Goal: Task Accomplishment & Management: Manage account settings

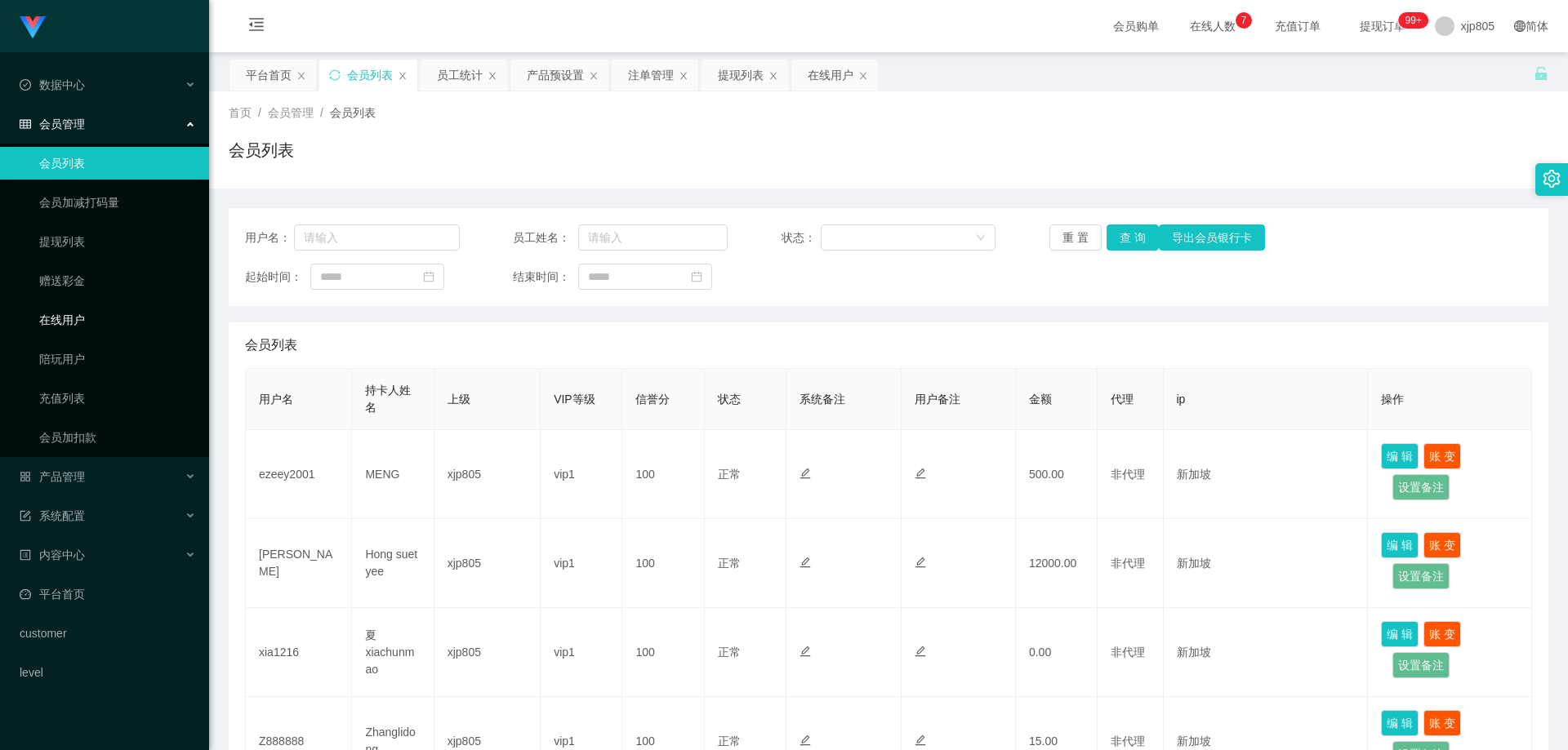
click at [76, 327] on link "在线用户" at bounding box center [118, 319] width 157 height 32
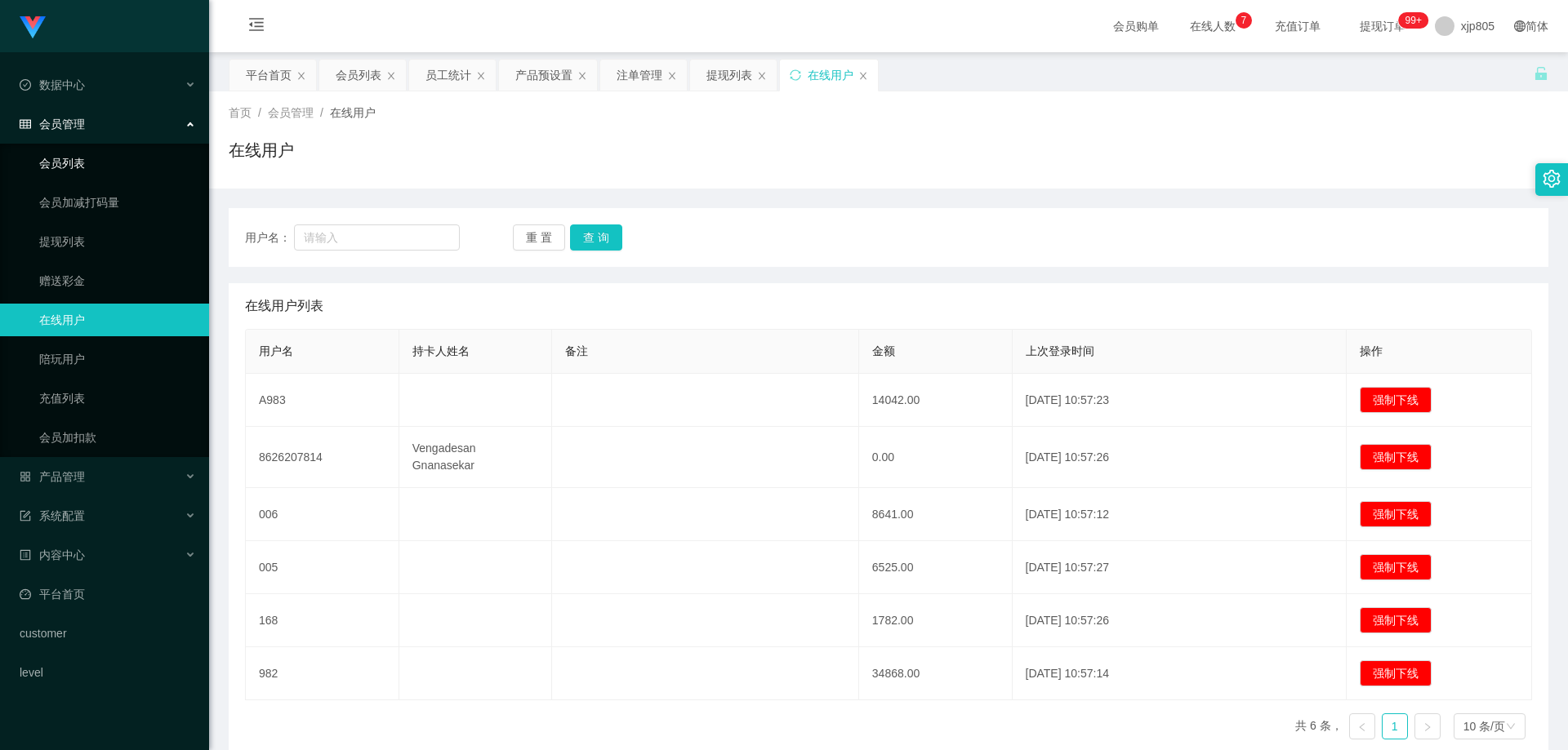
click at [92, 165] on link "会员列表" at bounding box center [118, 162] width 157 height 32
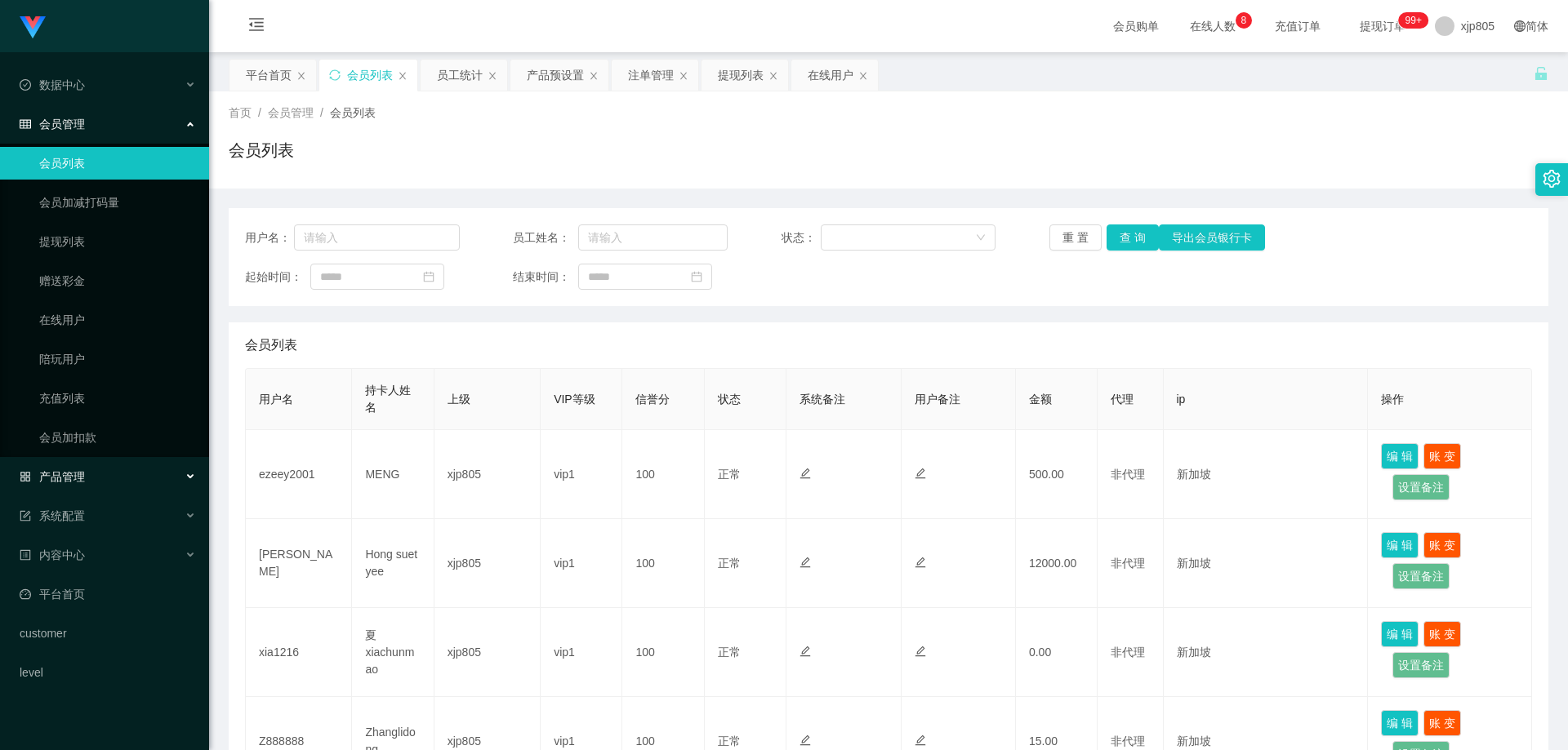
click at [99, 479] on div "产品管理" at bounding box center [104, 476] width 209 height 32
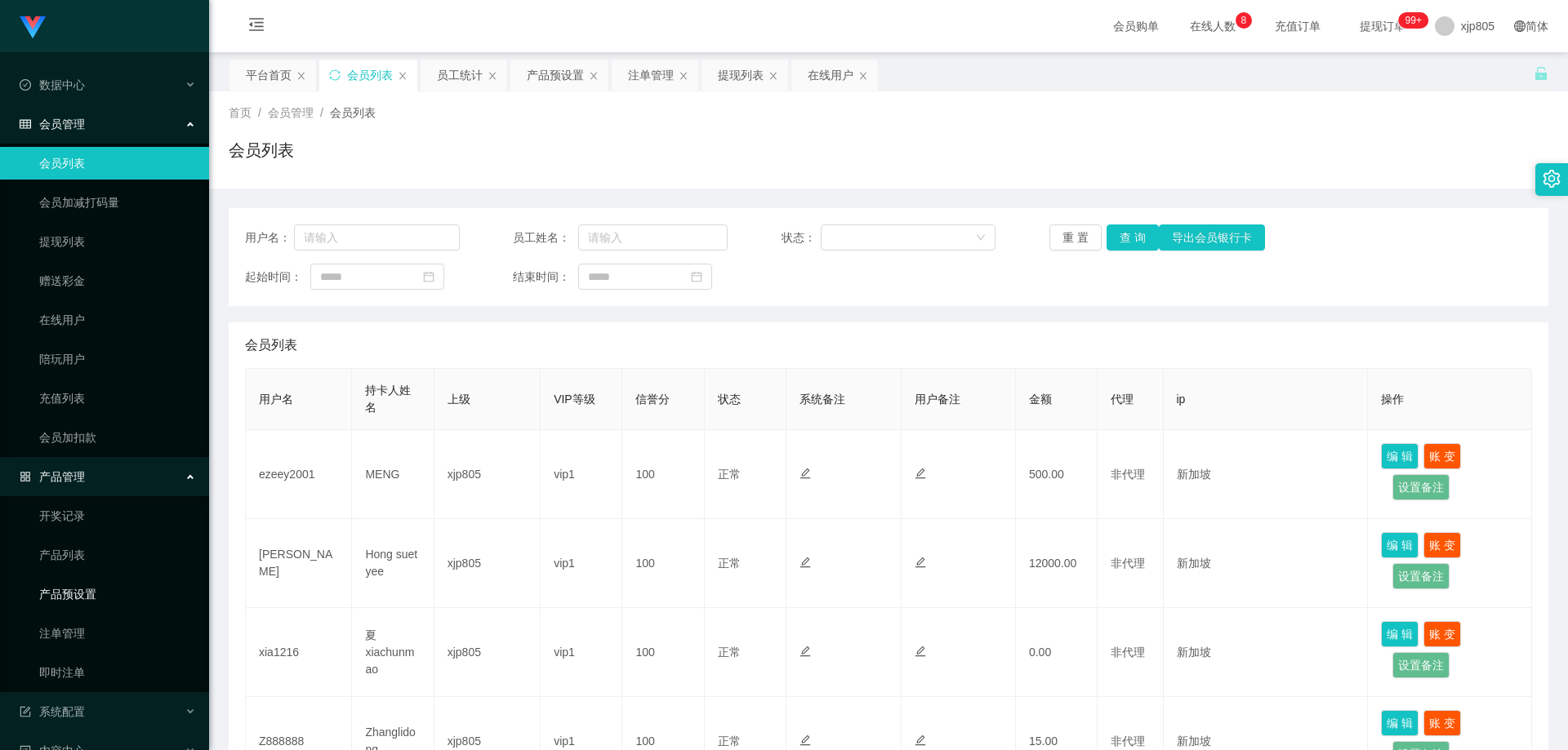
click at [100, 593] on link "产品预设置" at bounding box center [118, 594] width 157 height 32
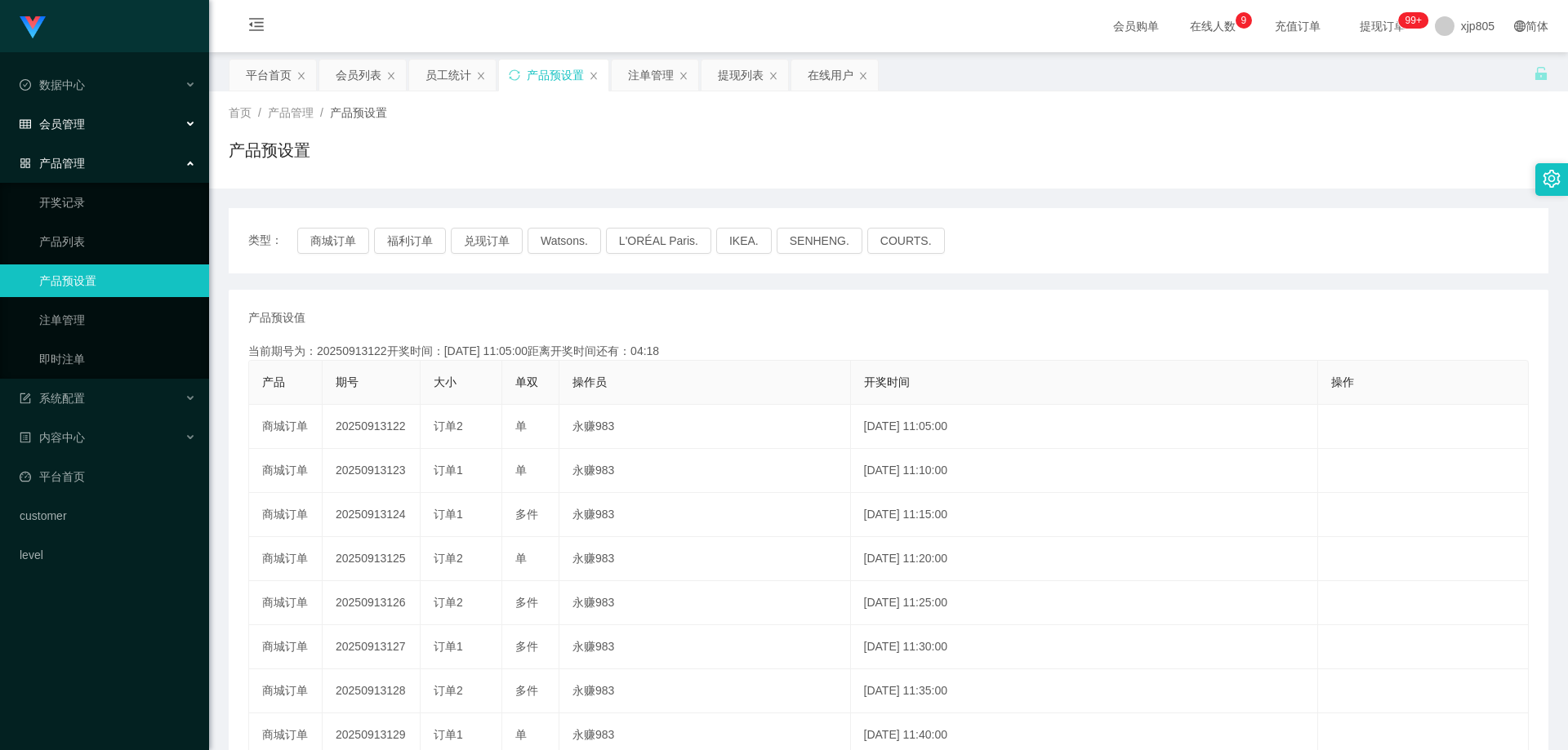
click at [91, 126] on div "会员管理" at bounding box center [104, 124] width 209 height 32
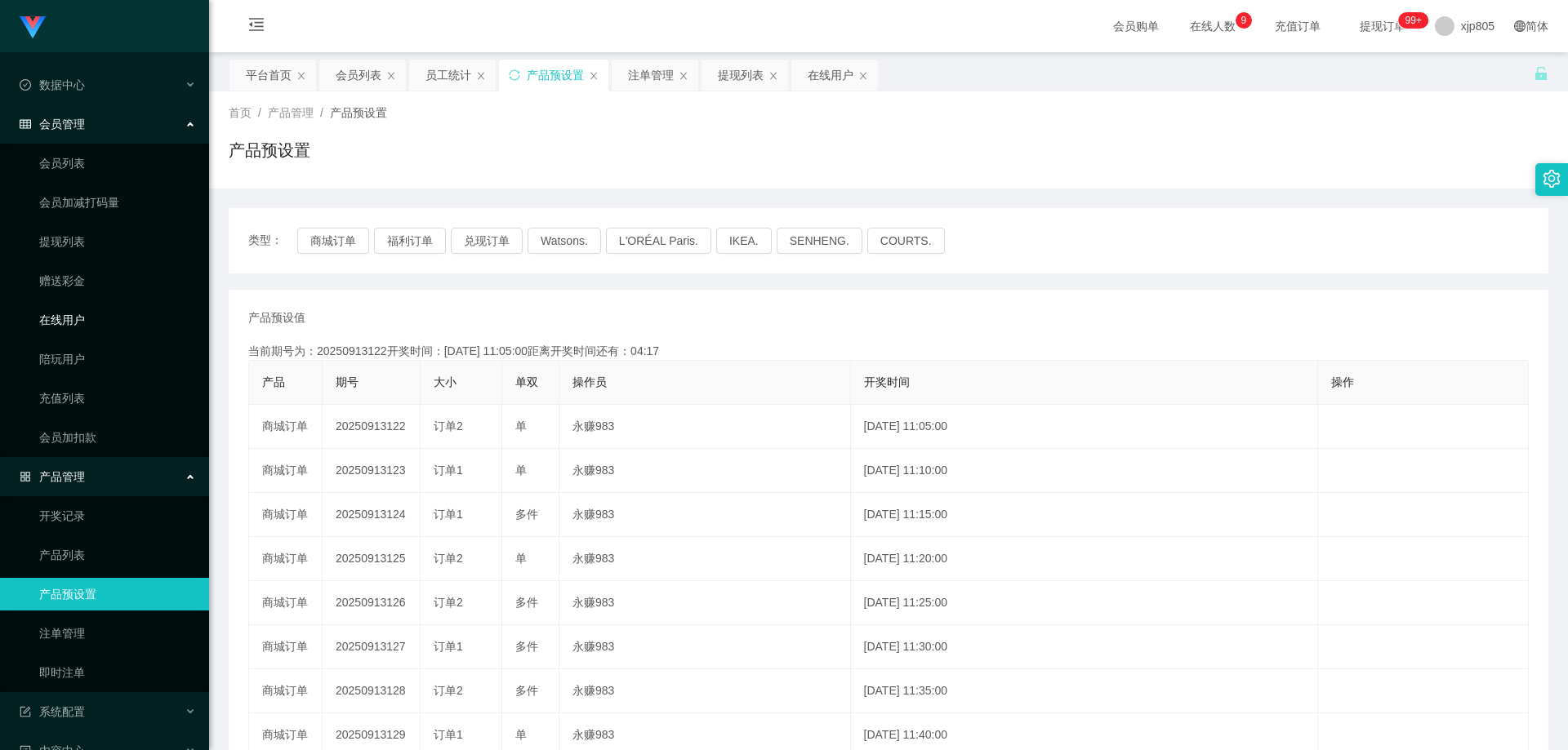
click at [83, 321] on link "在线用户" at bounding box center [118, 319] width 157 height 32
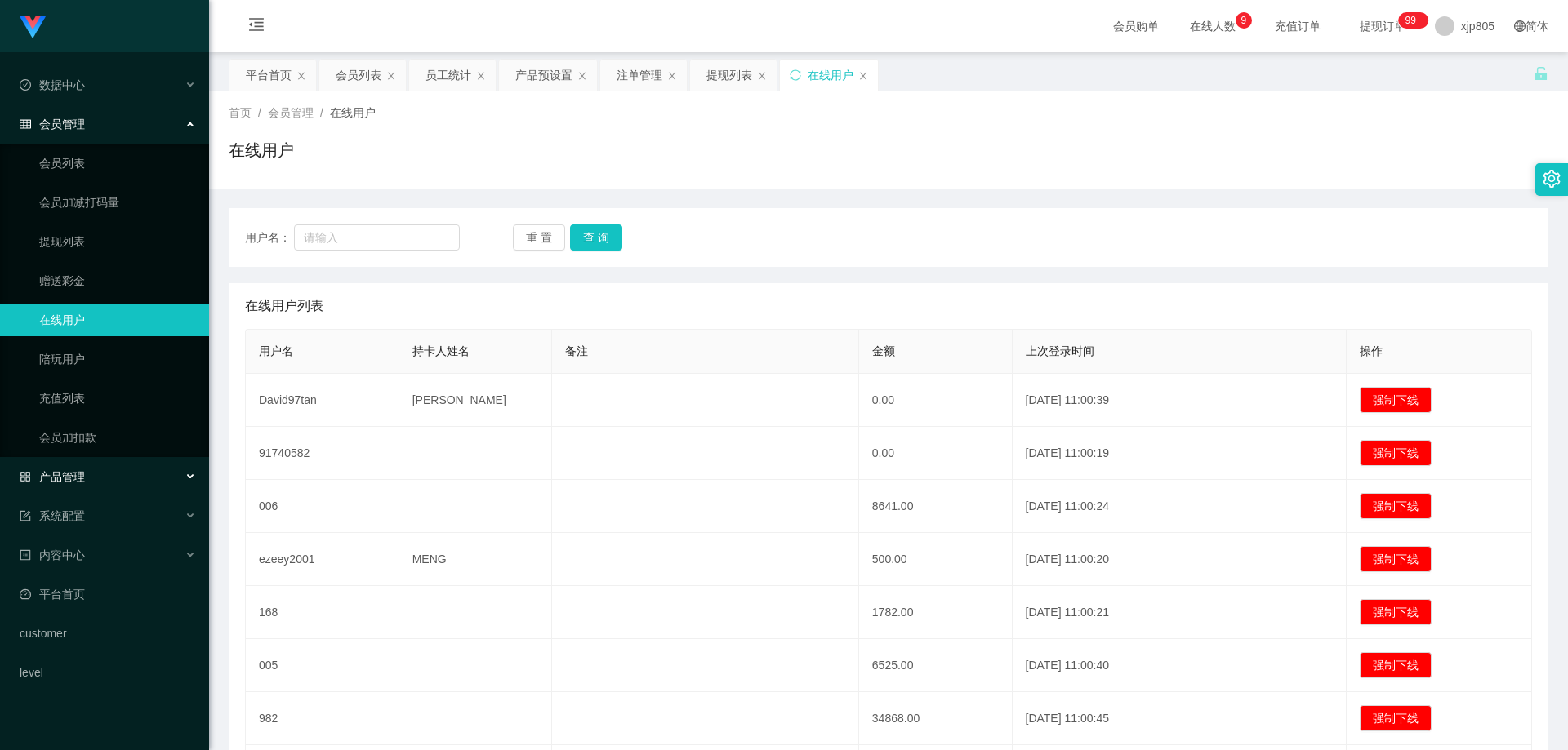
click at [75, 482] on span "产品管理" at bounding box center [52, 476] width 65 height 13
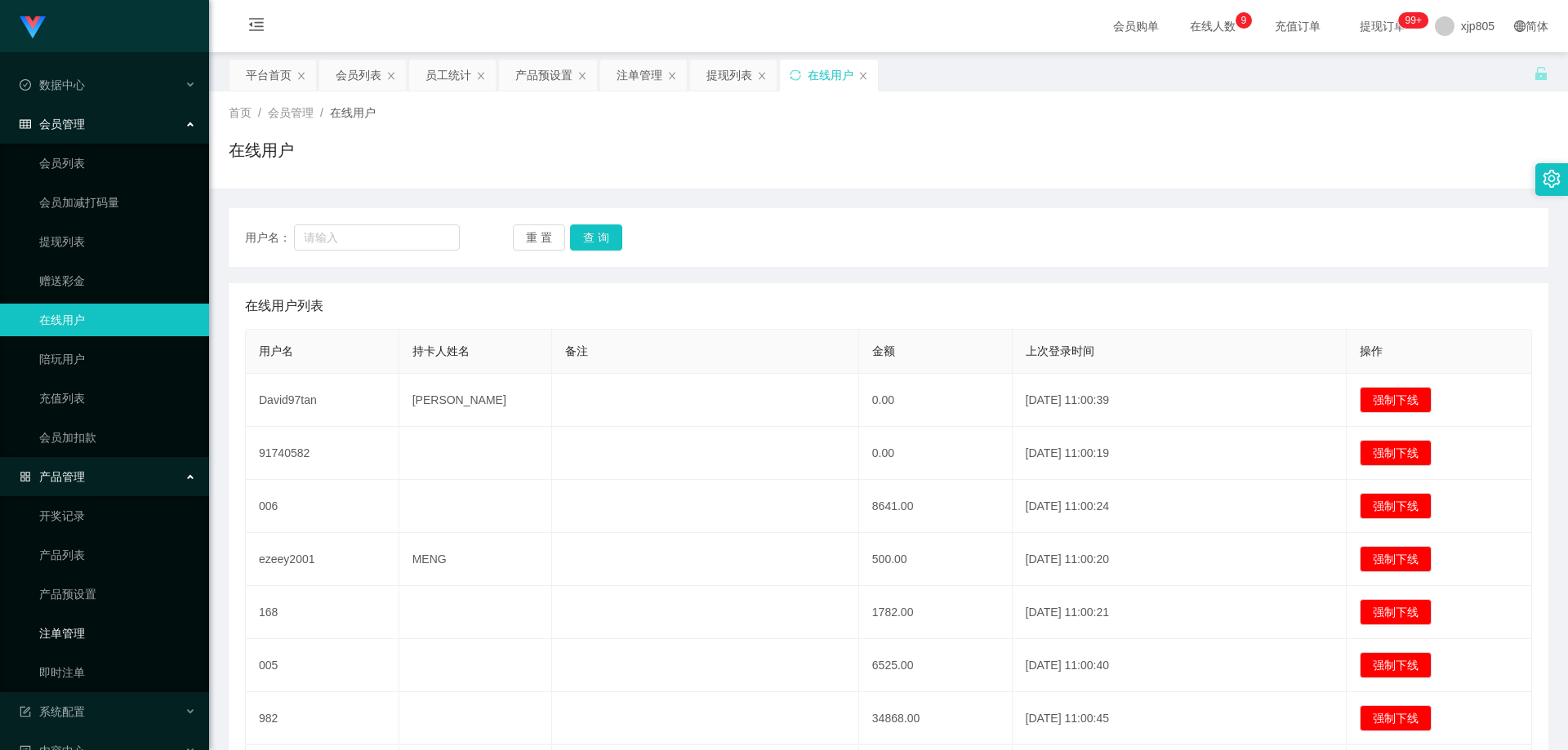
click at [77, 627] on link "注单管理" at bounding box center [118, 632] width 157 height 32
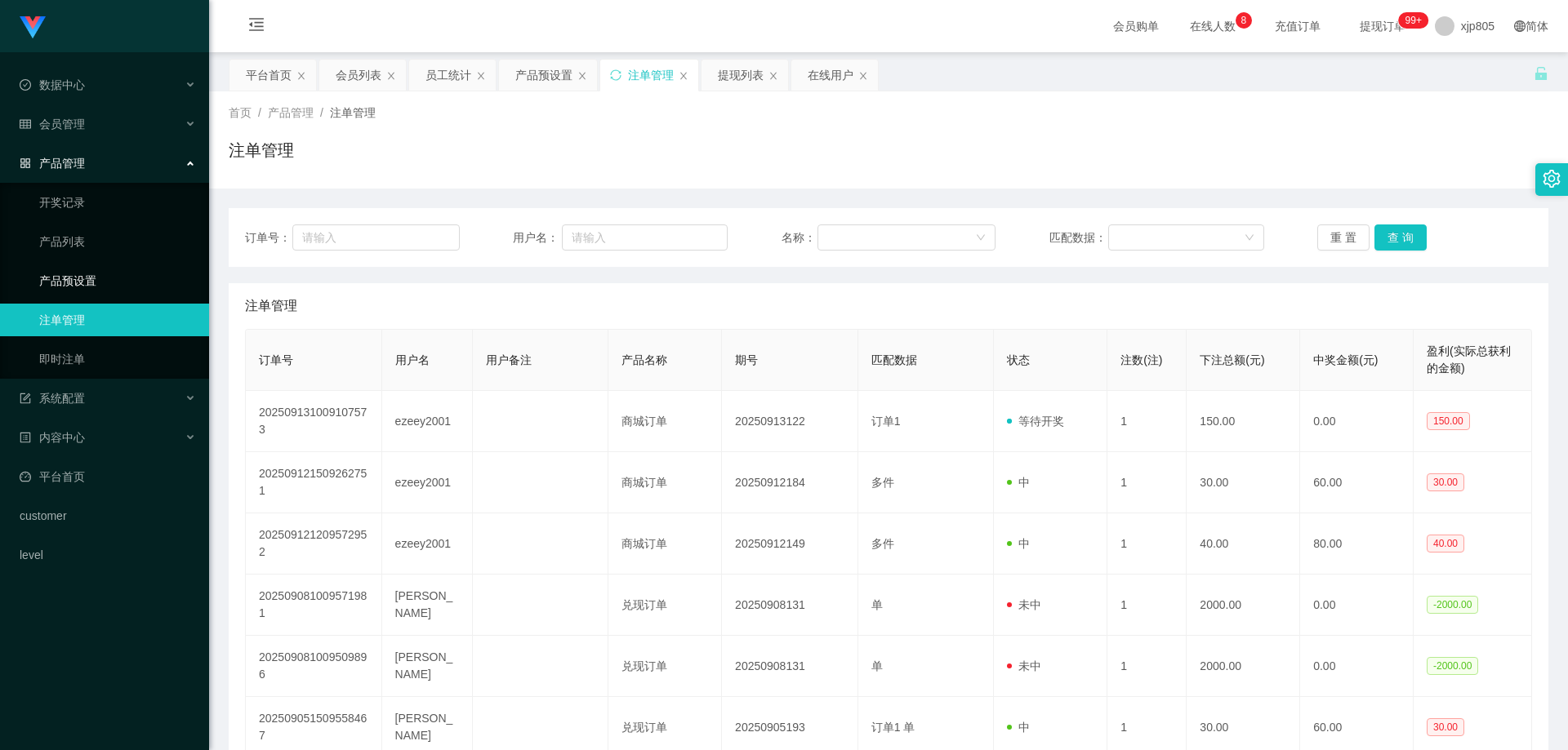
click at [85, 289] on link "产品预设置" at bounding box center [118, 280] width 157 height 32
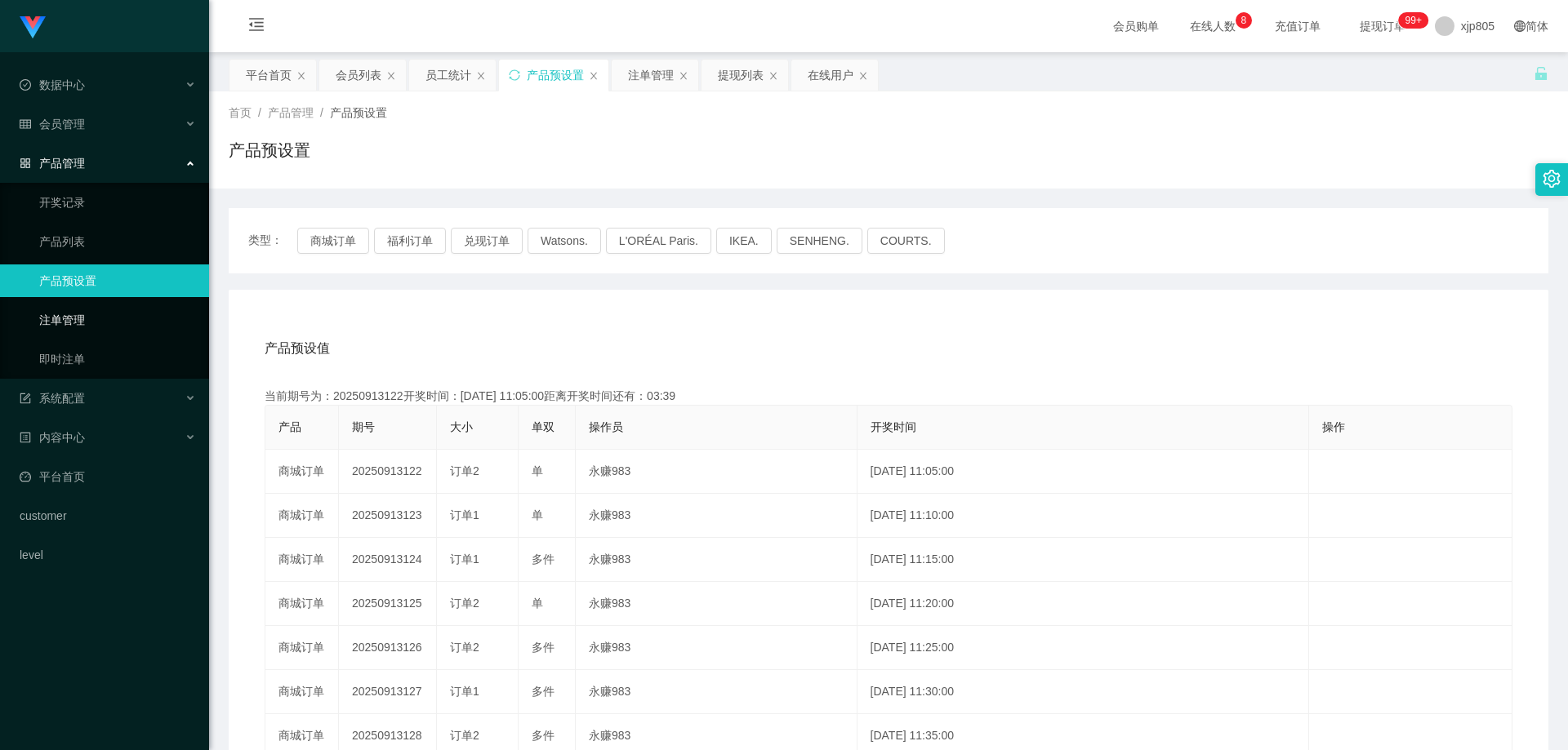
click at [86, 317] on link "注单管理" at bounding box center [118, 319] width 157 height 32
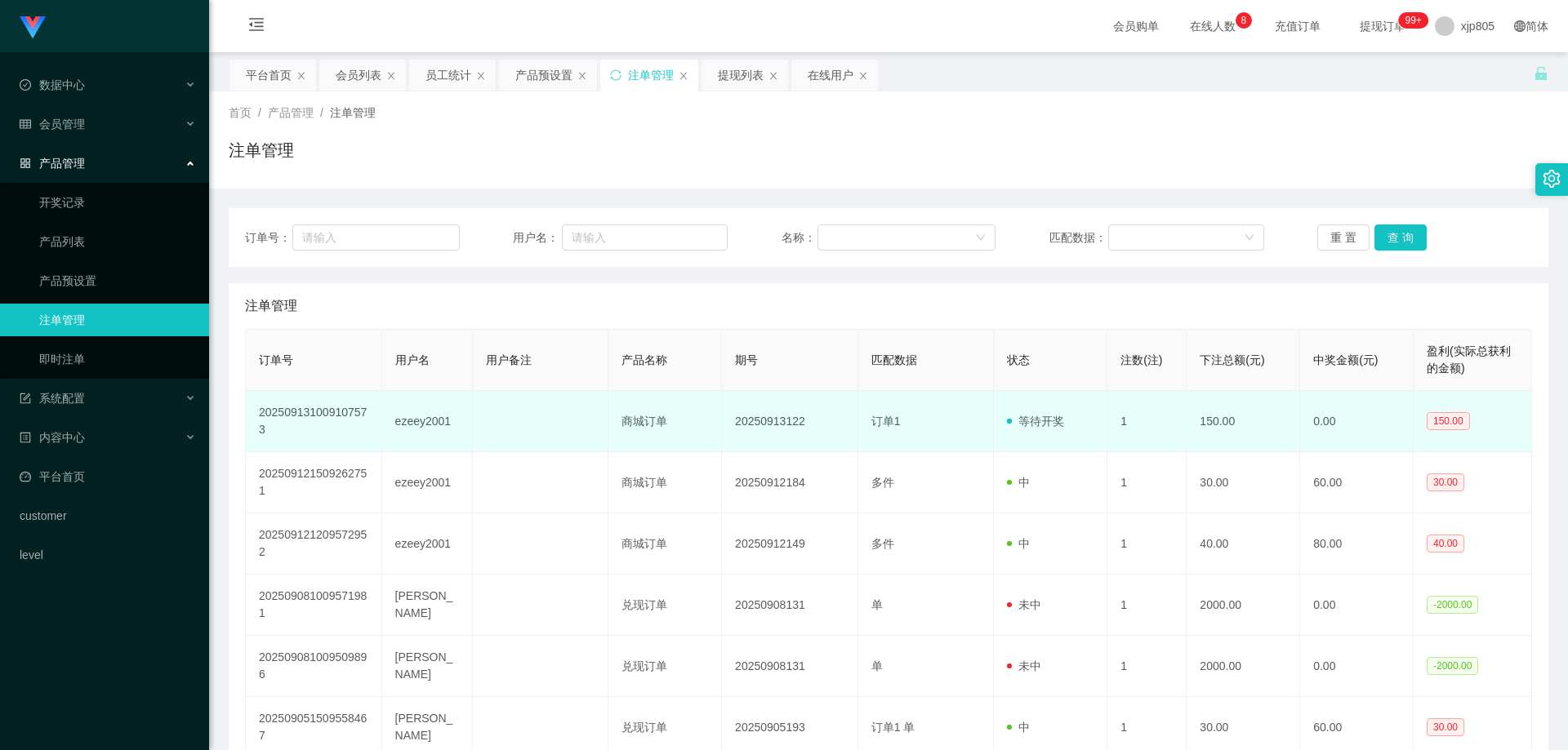
click at [426, 422] on td "ezeey2001" at bounding box center [426, 422] width 90 height 61
copy td "ezeey2001"
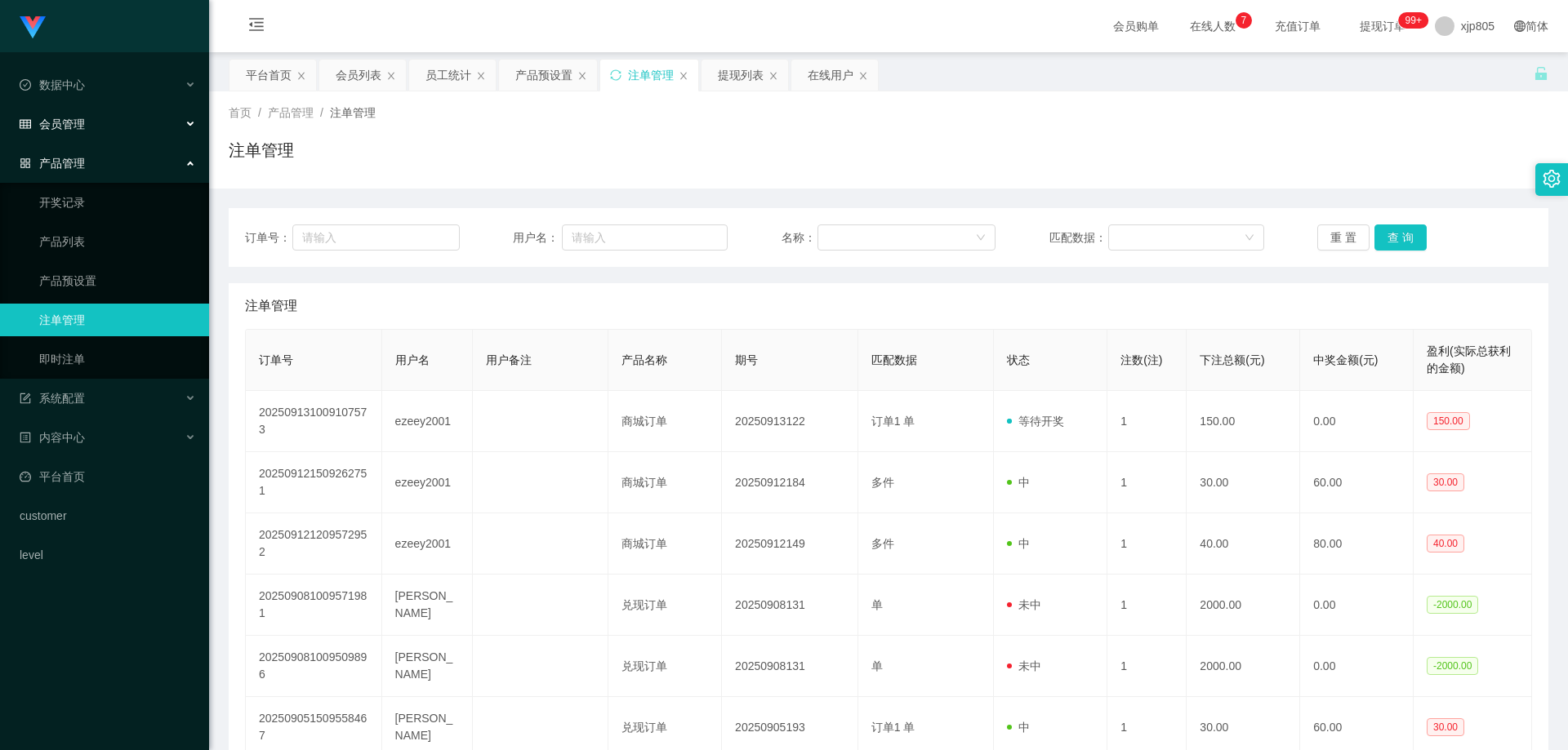
drag, startPoint x: 0, startPoint y: 0, endPoint x: 100, endPoint y: 124, distance: 159.3
click at [100, 124] on div "会员管理" at bounding box center [104, 124] width 209 height 32
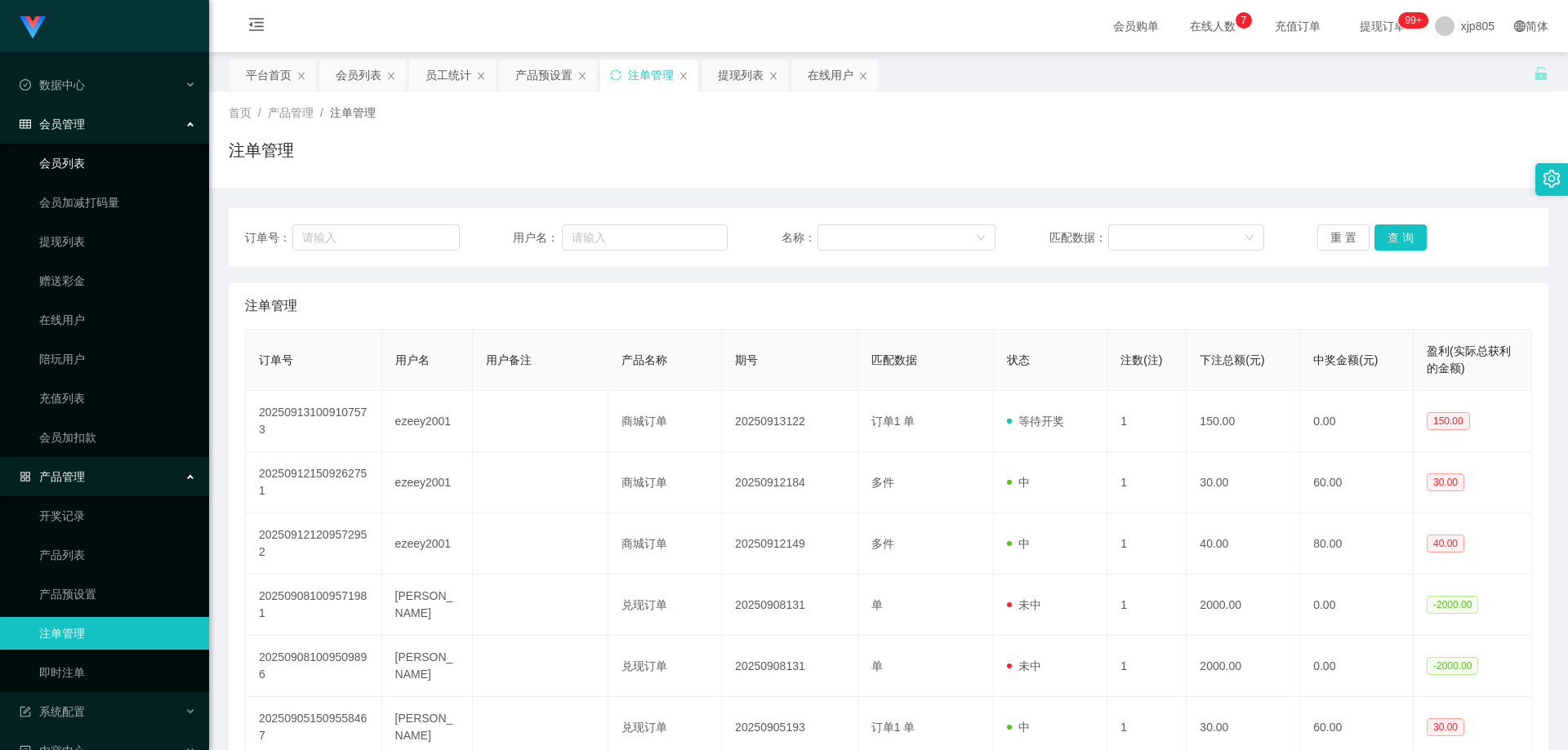
click at [93, 154] on link "会员列表" at bounding box center [118, 162] width 157 height 32
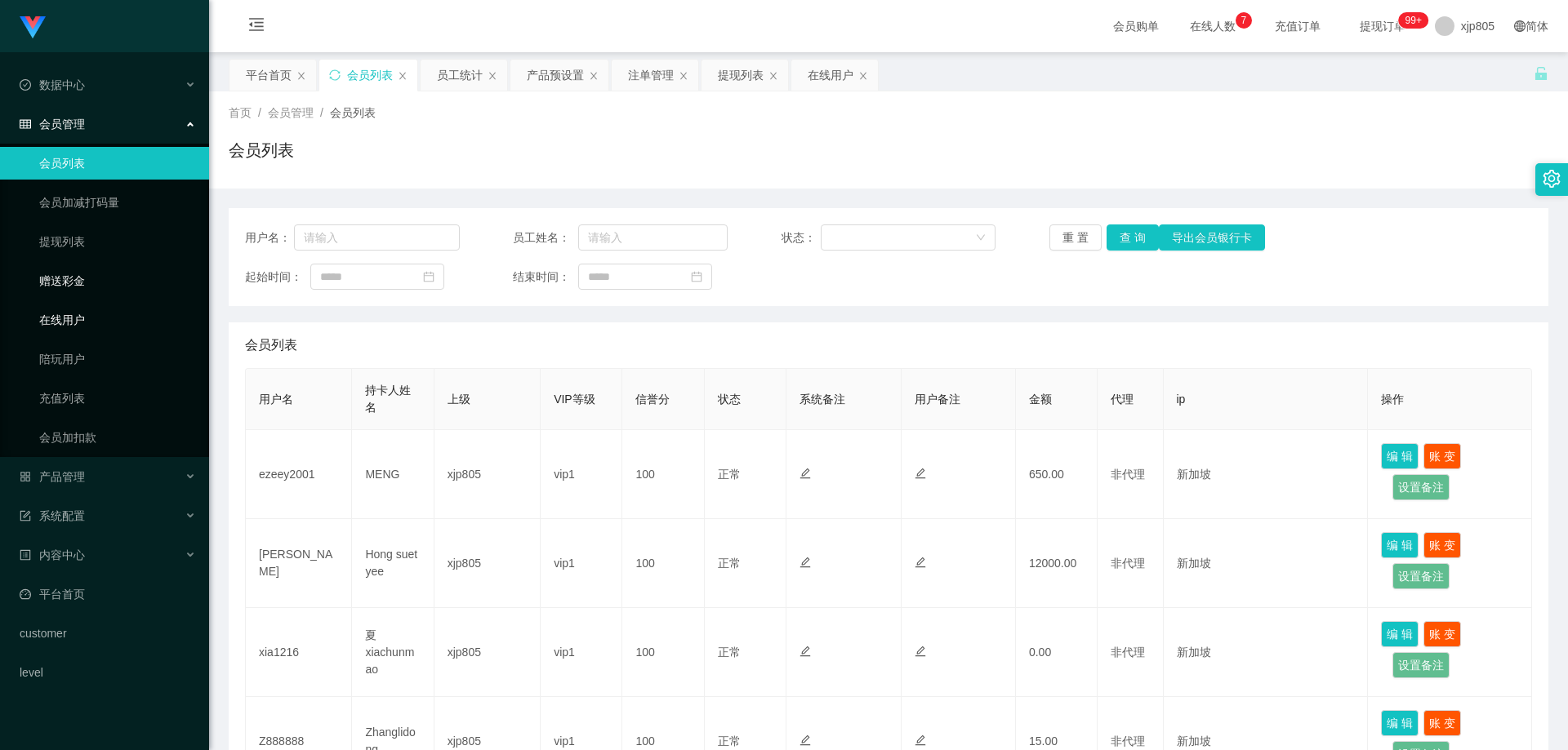
click at [81, 327] on link "在线用户" at bounding box center [118, 319] width 157 height 32
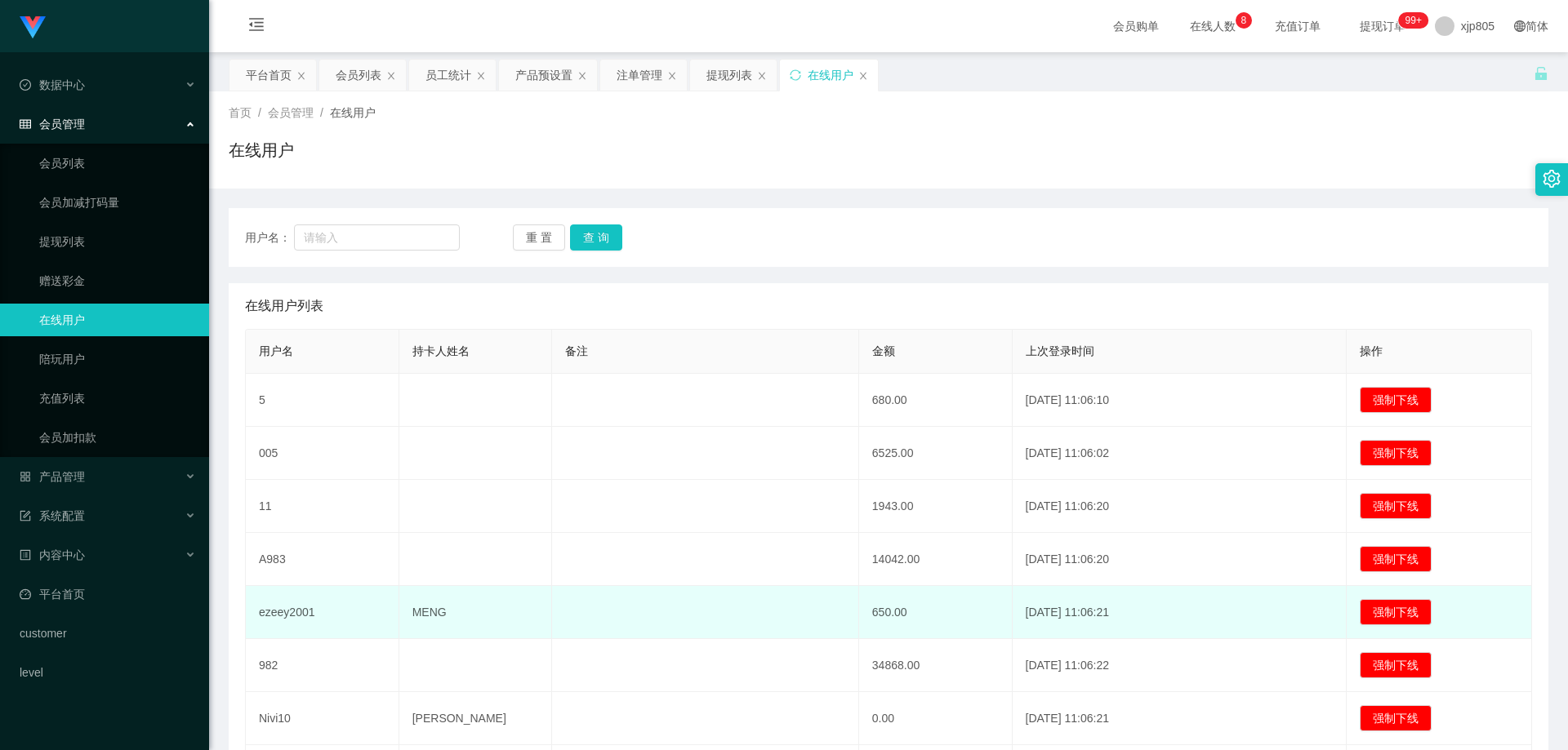
scroll to position [176, 0]
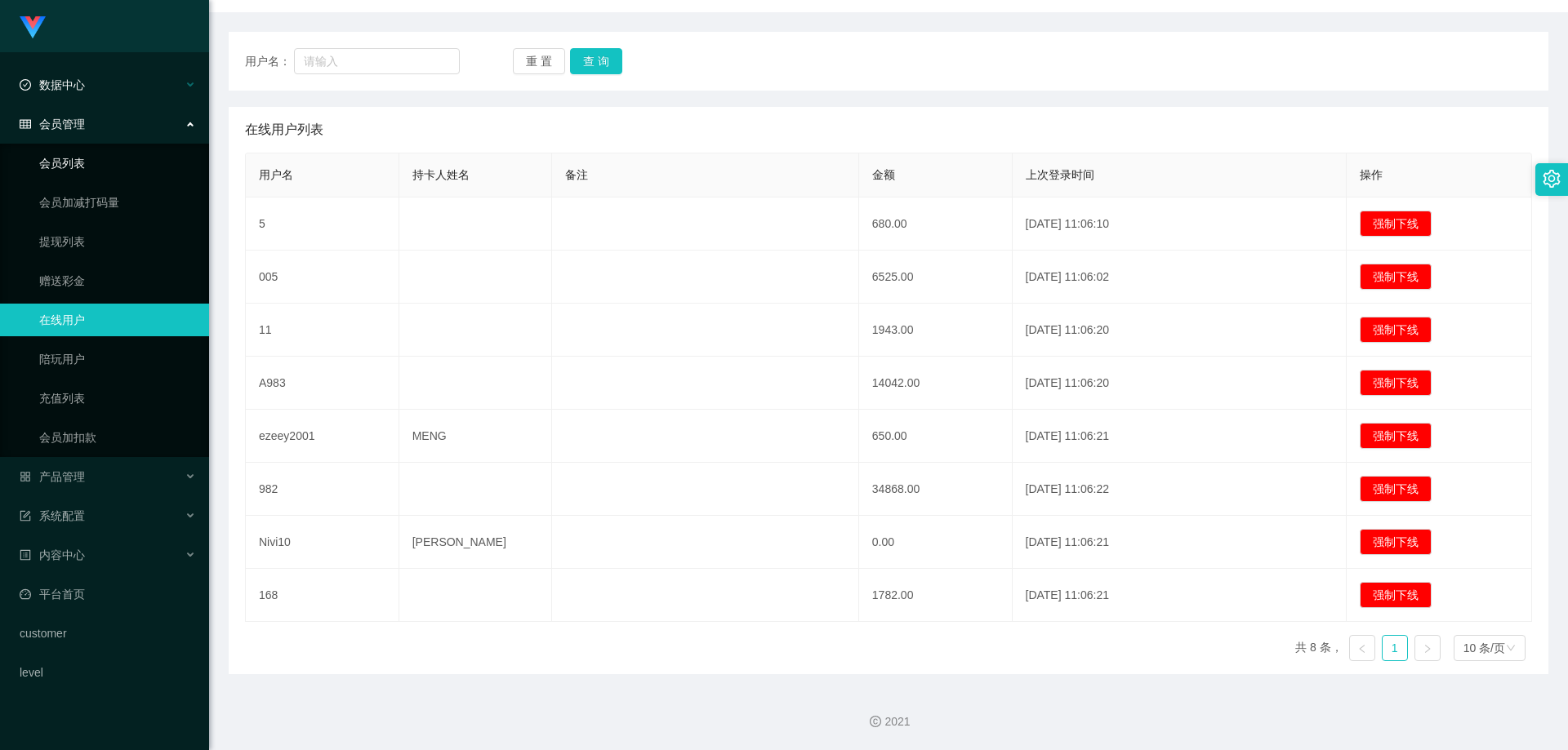
drag, startPoint x: 99, startPoint y: 163, endPoint x: 81, endPoint y: 83, distance: 82.0
click at [99, 163] on link "会员列表" at bounding box center [118, 162] width 157 height 32
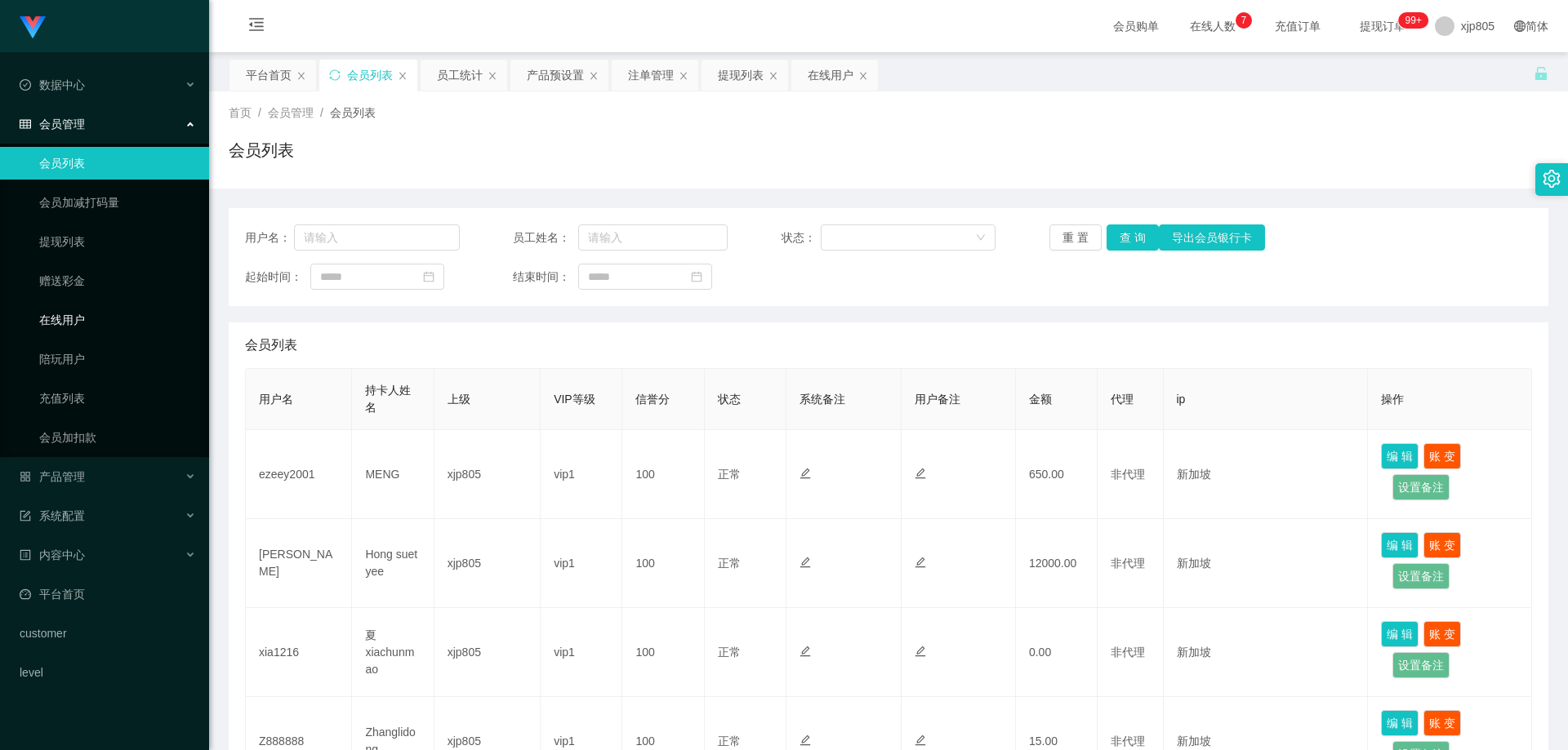
click at [68, 332] on link "在线用户" at bounding box center [118, 319] width 157 height 32
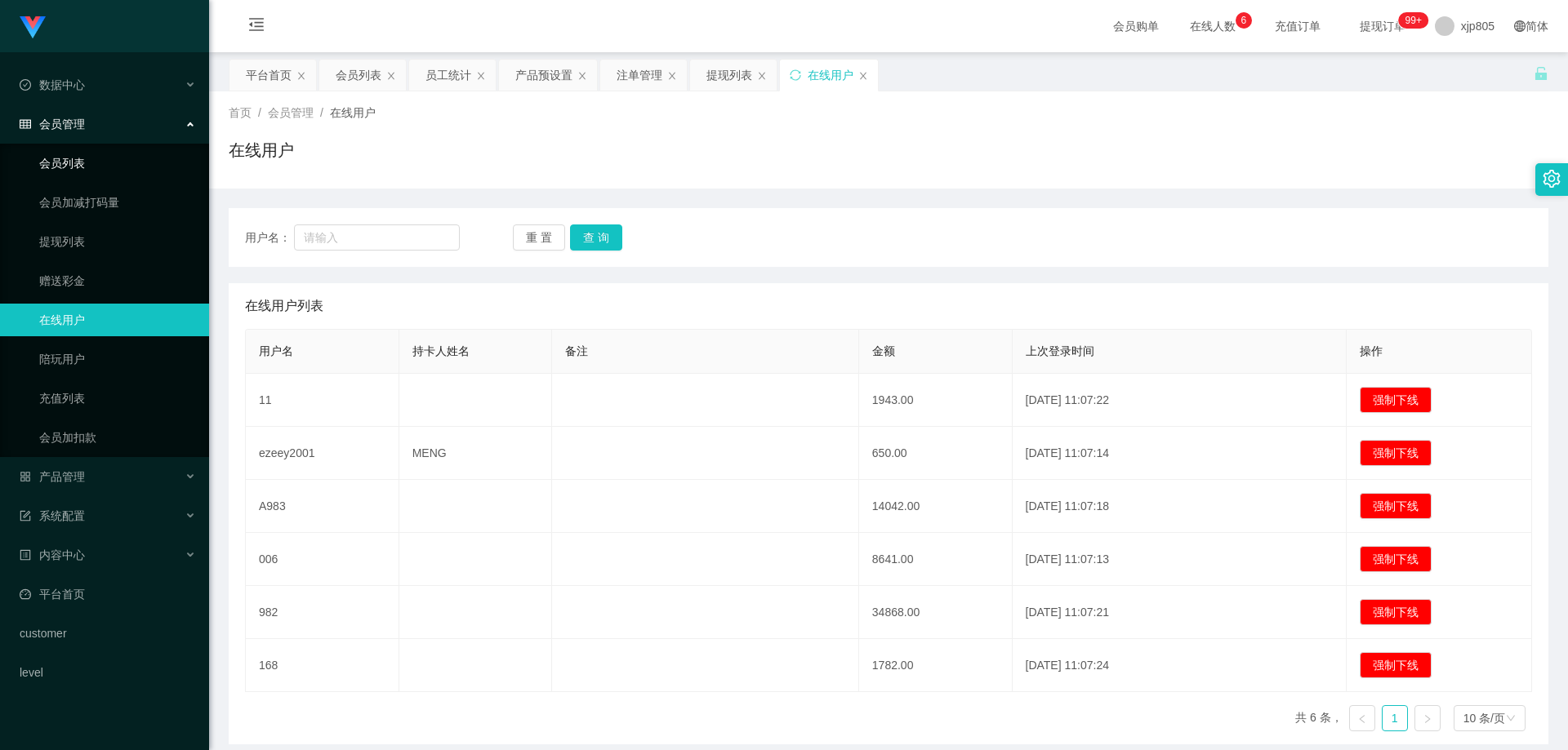
click at [86, 179] on link "会员列表" at bounding box center [118, 162] width 157 height 32
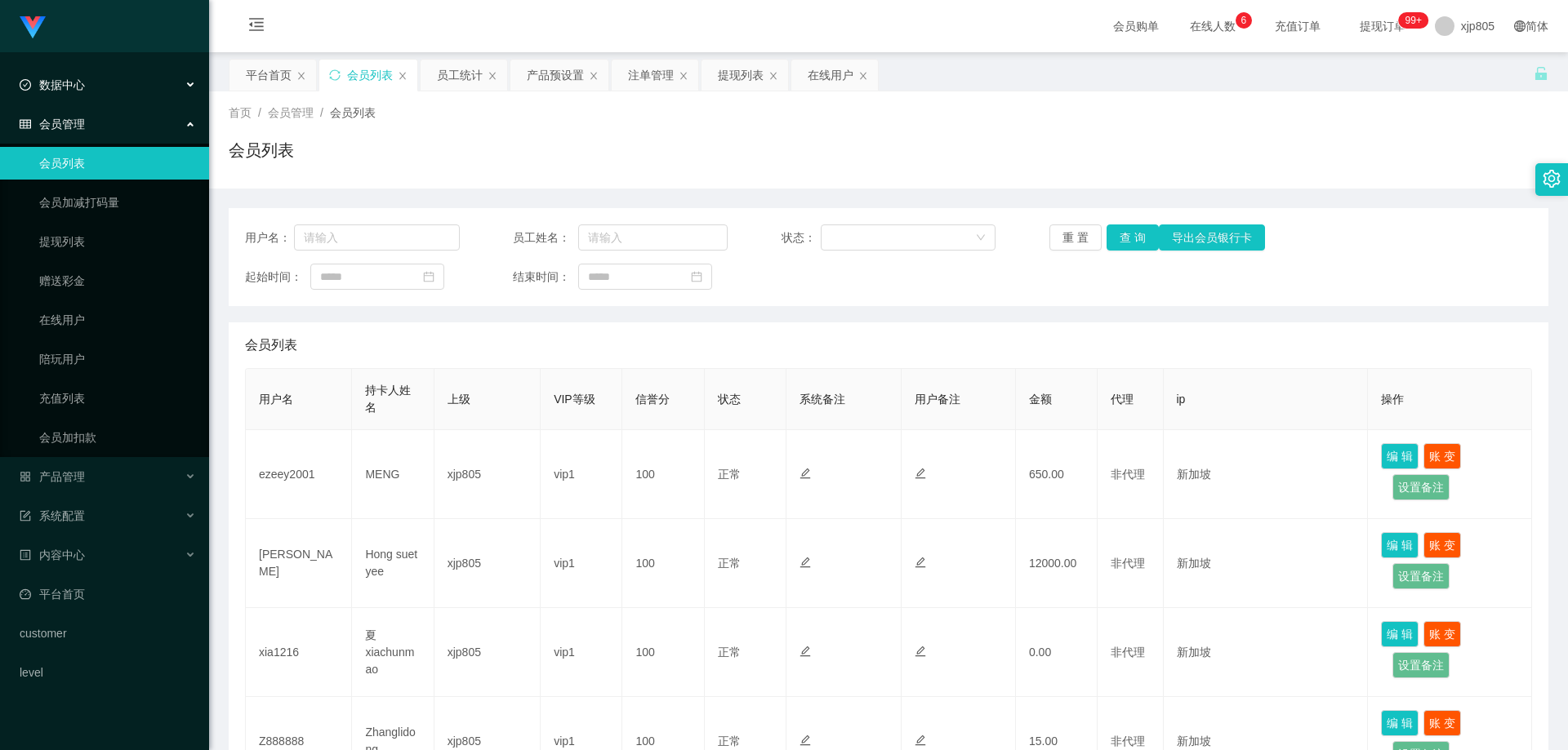
click at [67, 83] on span "数据中心" at bounding box center [52, 84] width 65 height 13
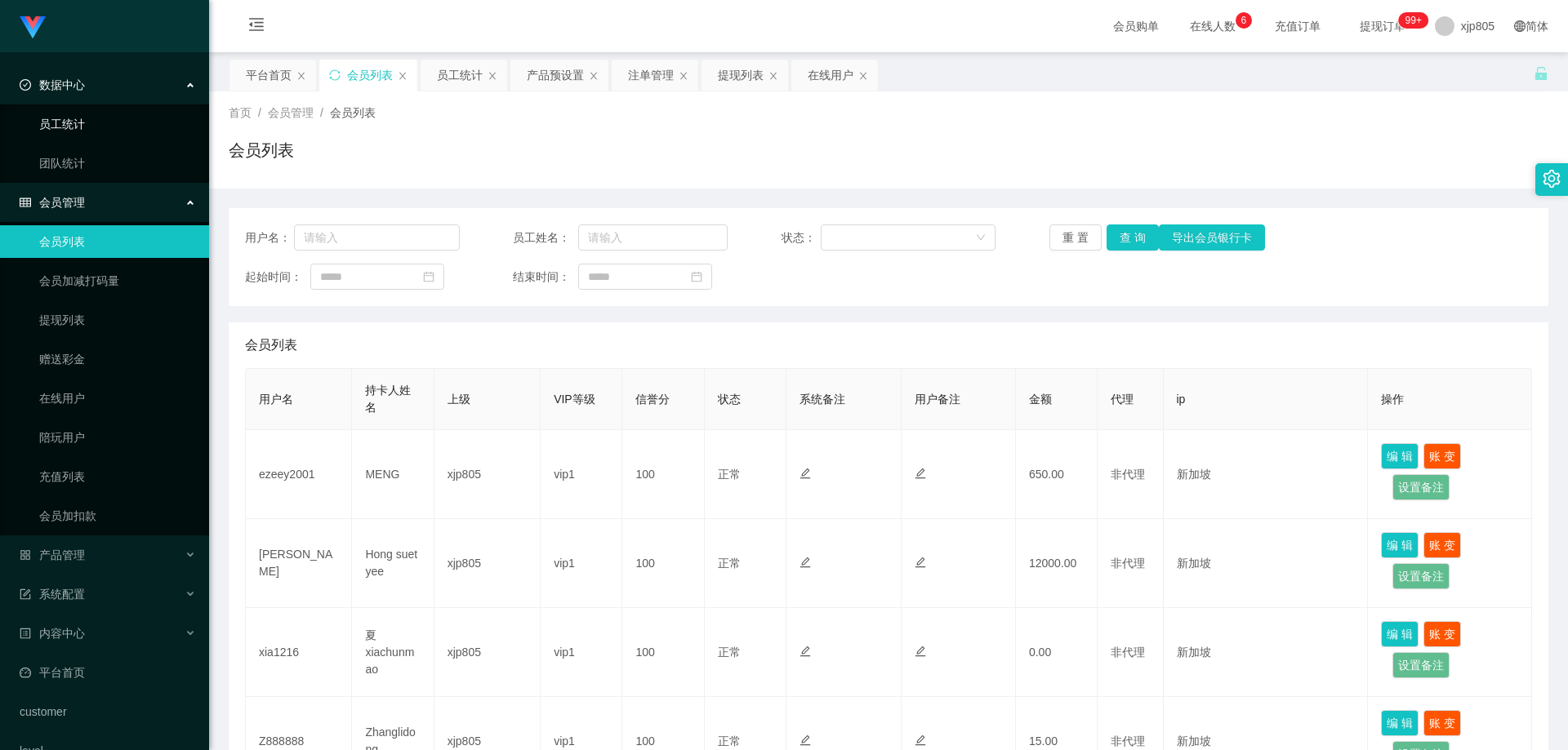
click at [69, 132] on link "员工统计" at bounding box center [118, 124] width 157 height 32
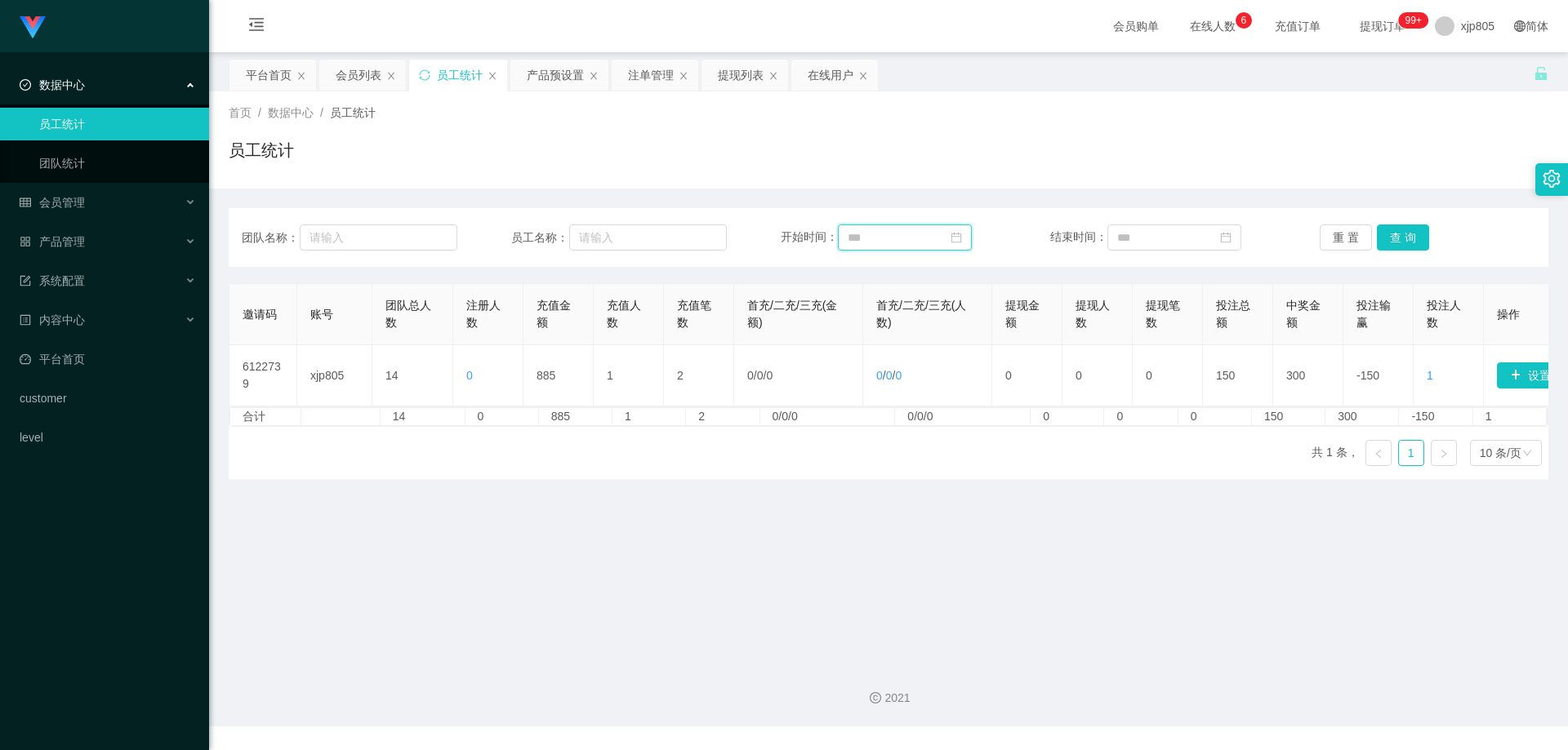
click at [882, 237] on input at bounding box center [905, 238] width 134 height 26
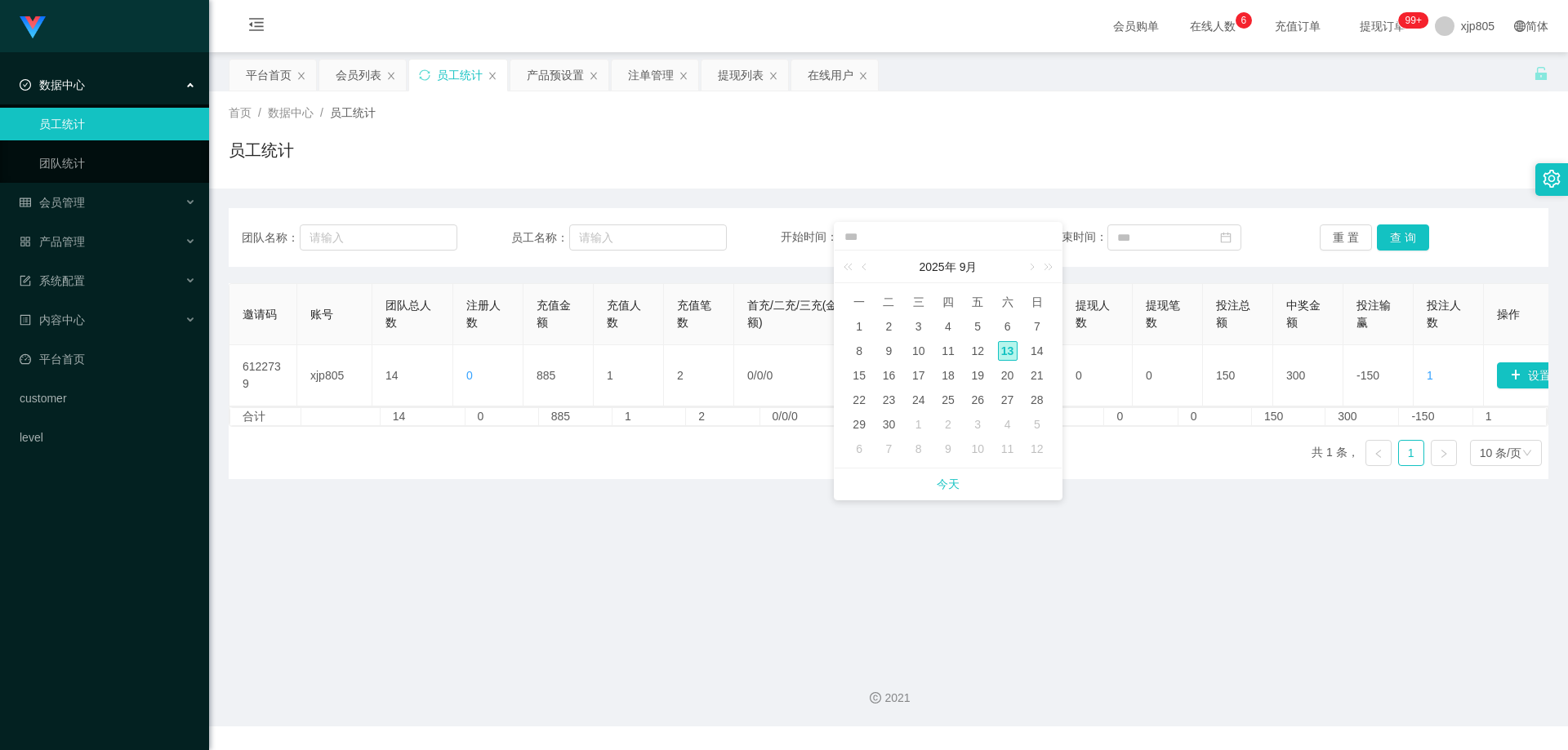
drag, startPoint x: 861, startPoint y: 329, endPoint x: 870, endPoint y: 331, distance: 9.2
click at [861, 329] on div "1" at bounding box center [859, 326] width 19 height 19
type input "**********"
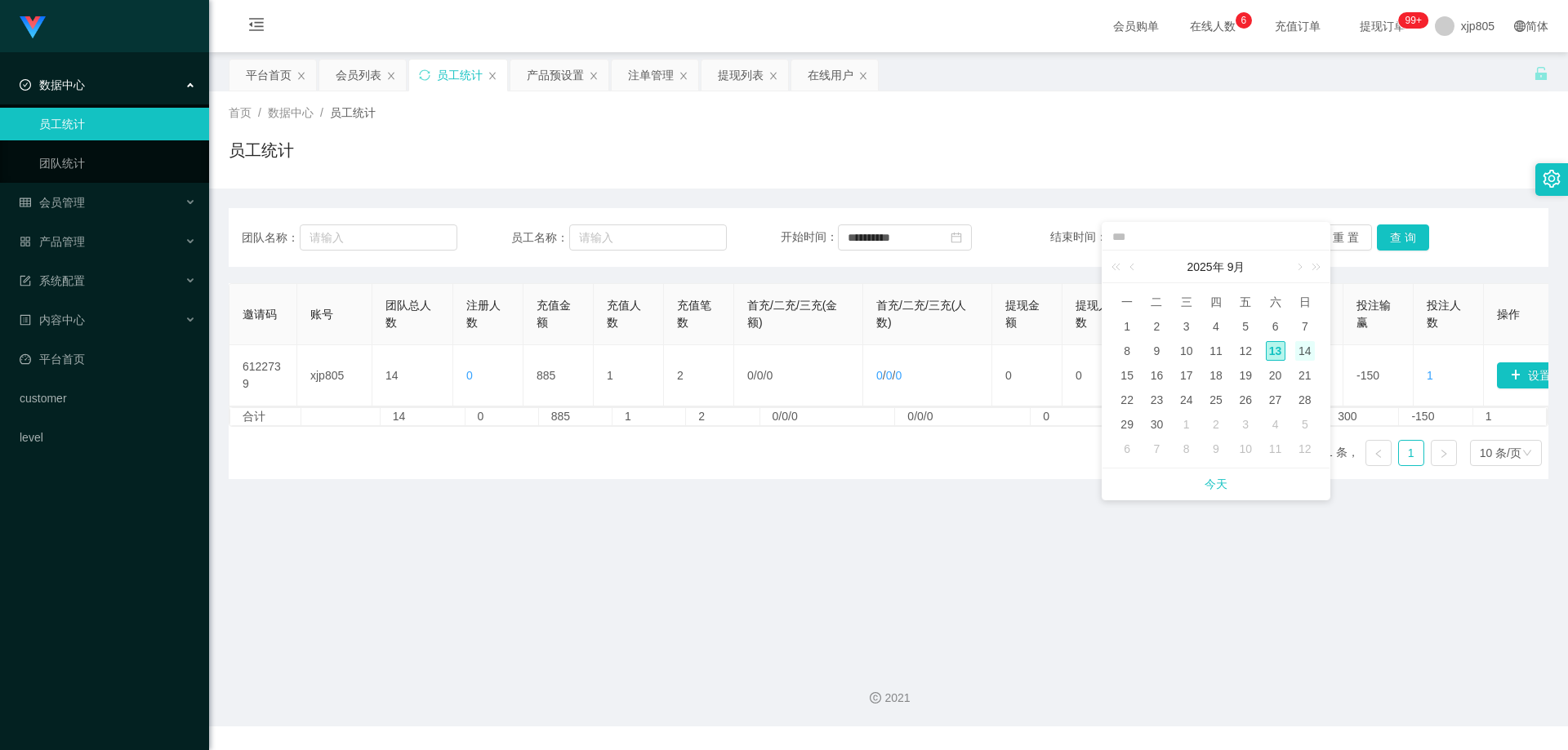
click at [1305, 349] on div "14" at bounding box center [1305, 351] width 19 height 19
type input "**********"
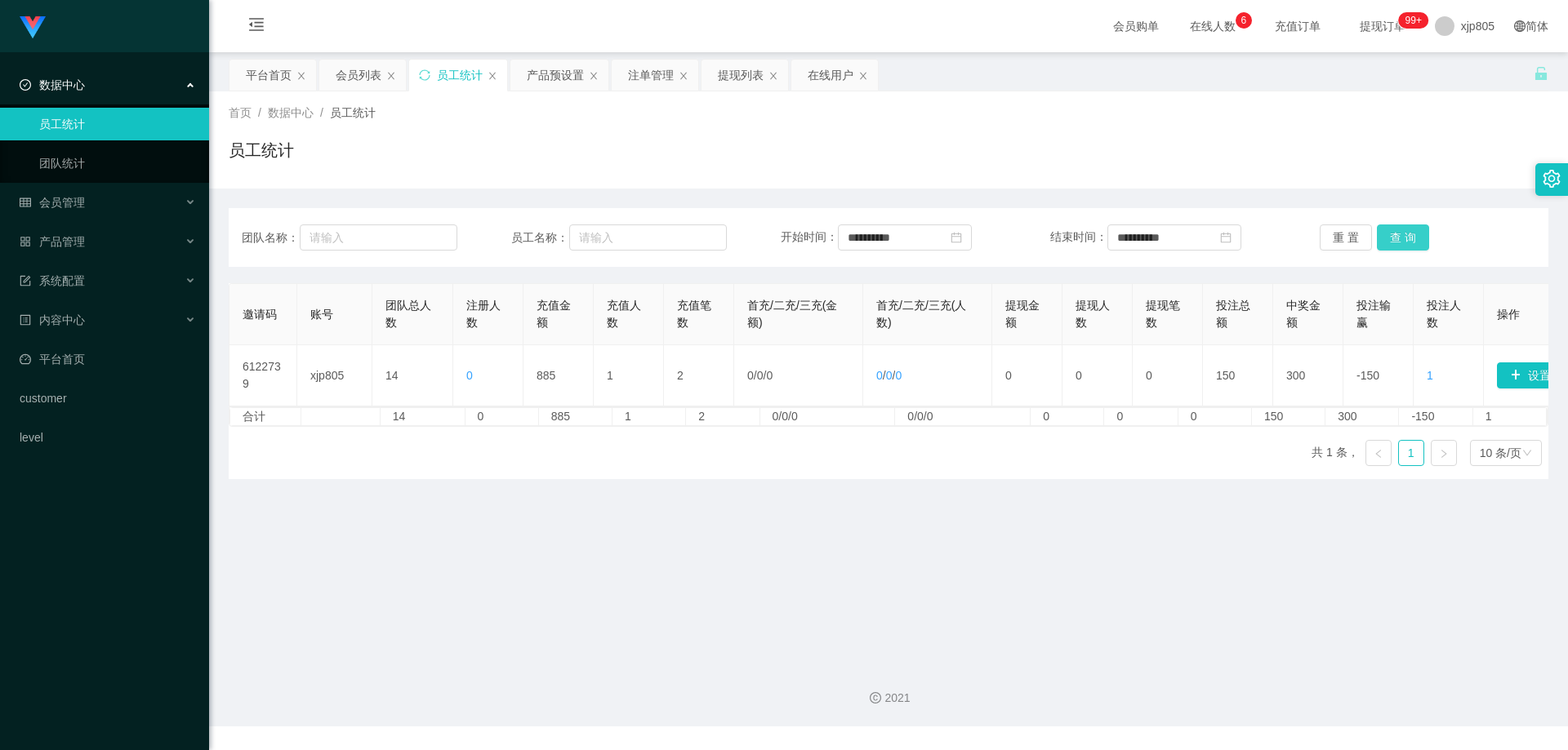
click at [1392, 238] on button "查 询" at bounding box center [1403, 238] width 53 height 26
click at [88, 194] on div "会员管理" at bounding box center [104, 202] width 209 height 32
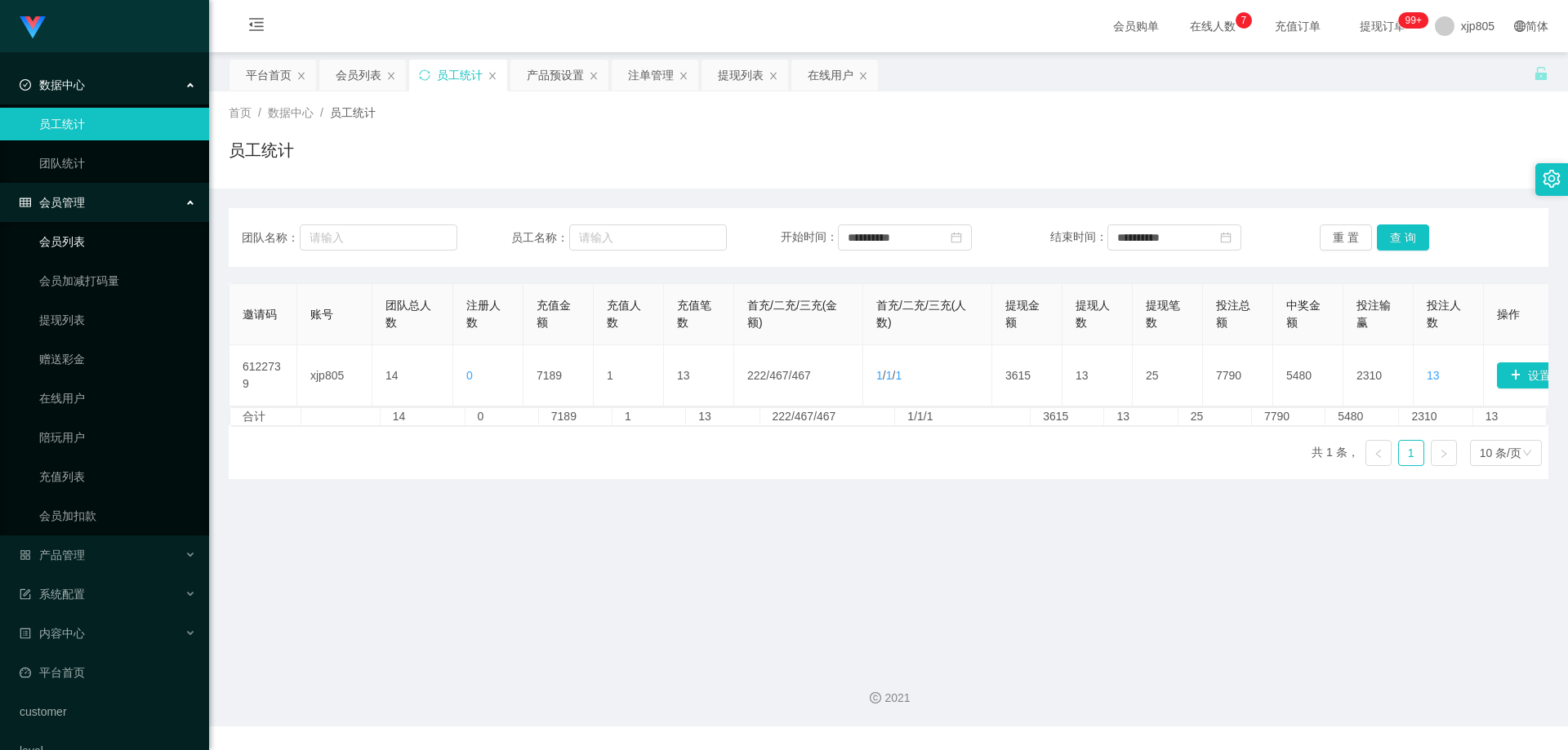
click at [82, 243] on link "会员列表" at bounding box center [118, 241] width 157 height 32
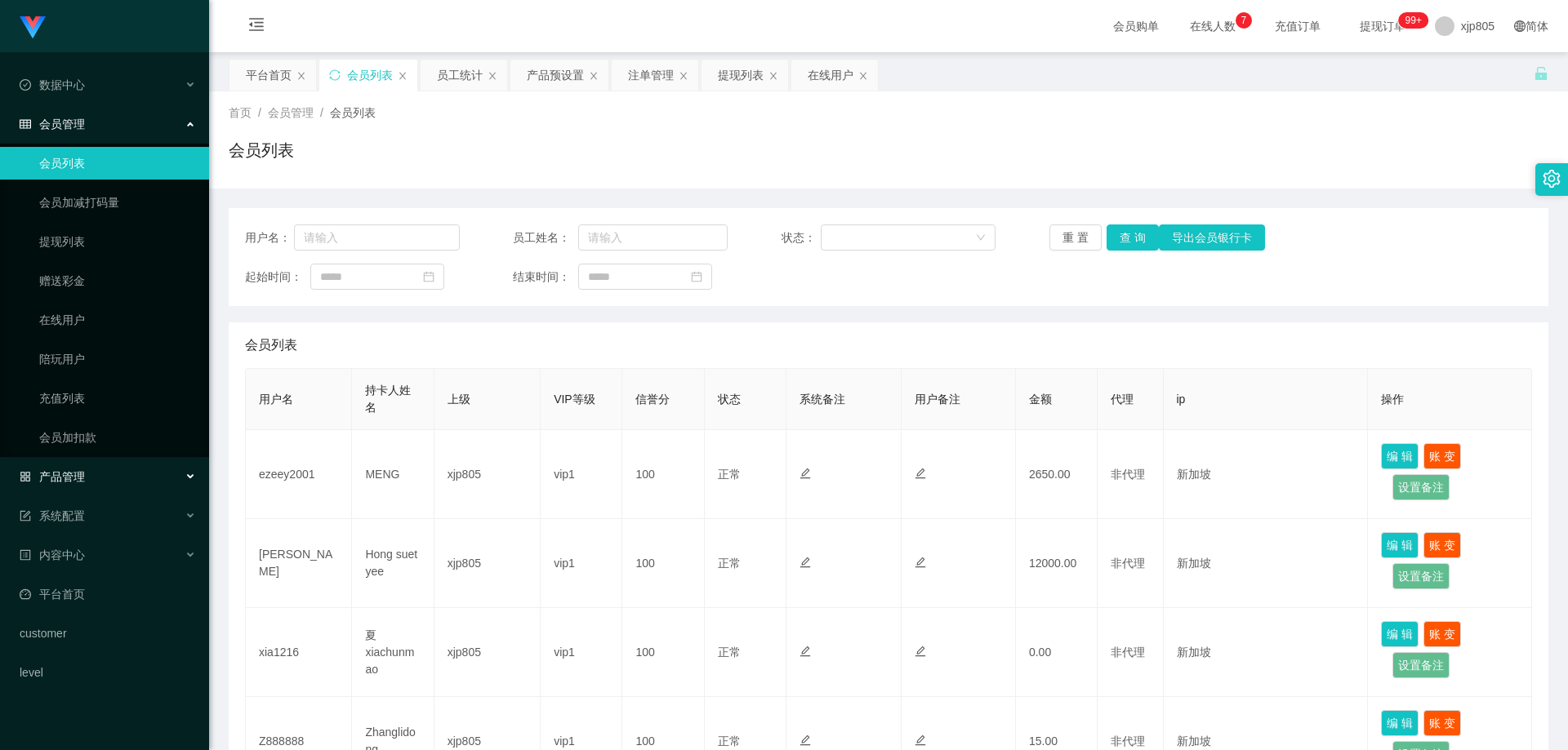
click at [97, 482] on div "产品管理" at bounding box center [104, 476] width 209 height 32
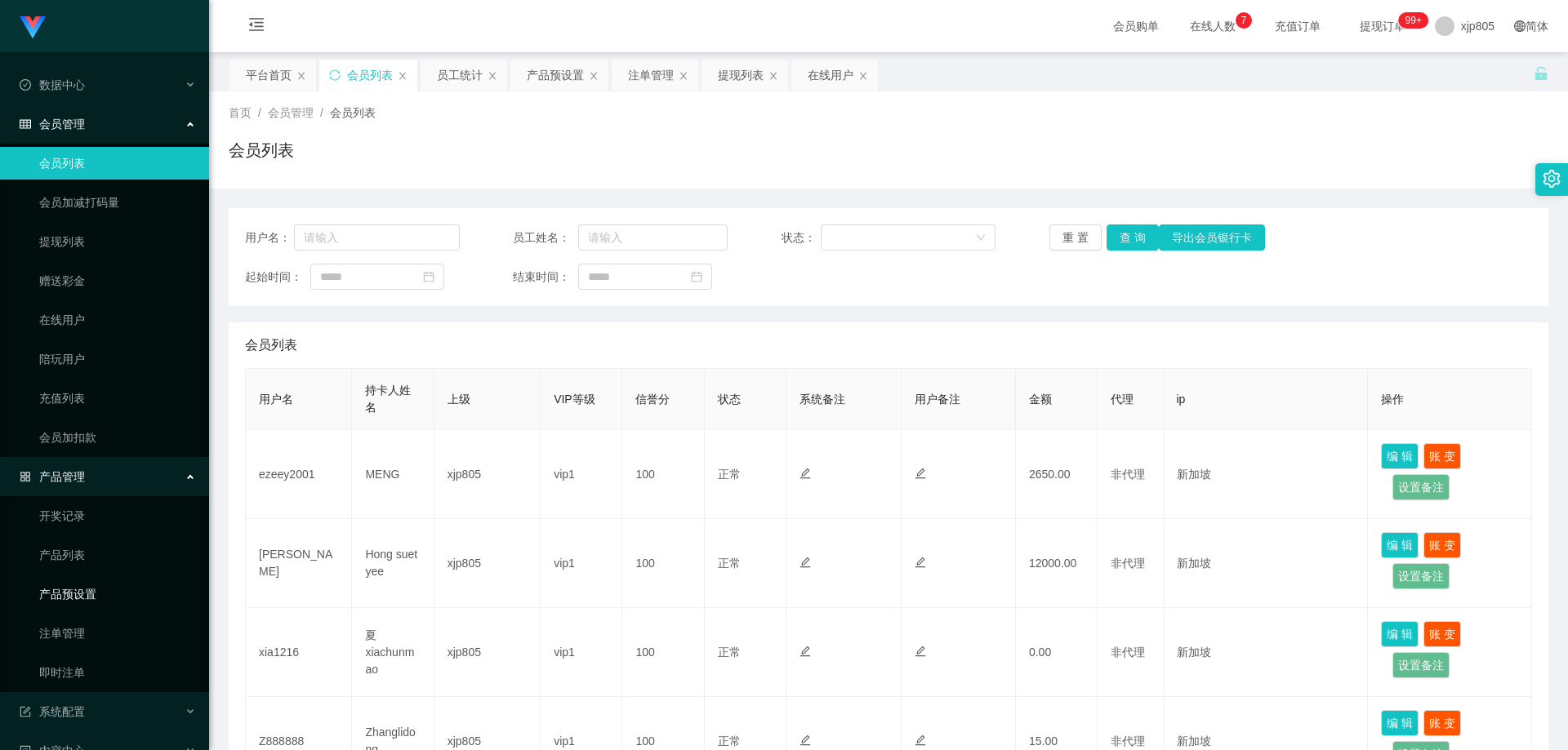
click at [103, 595] on link "产品预设置" at bounding box center [118, 594] width 157 height 32
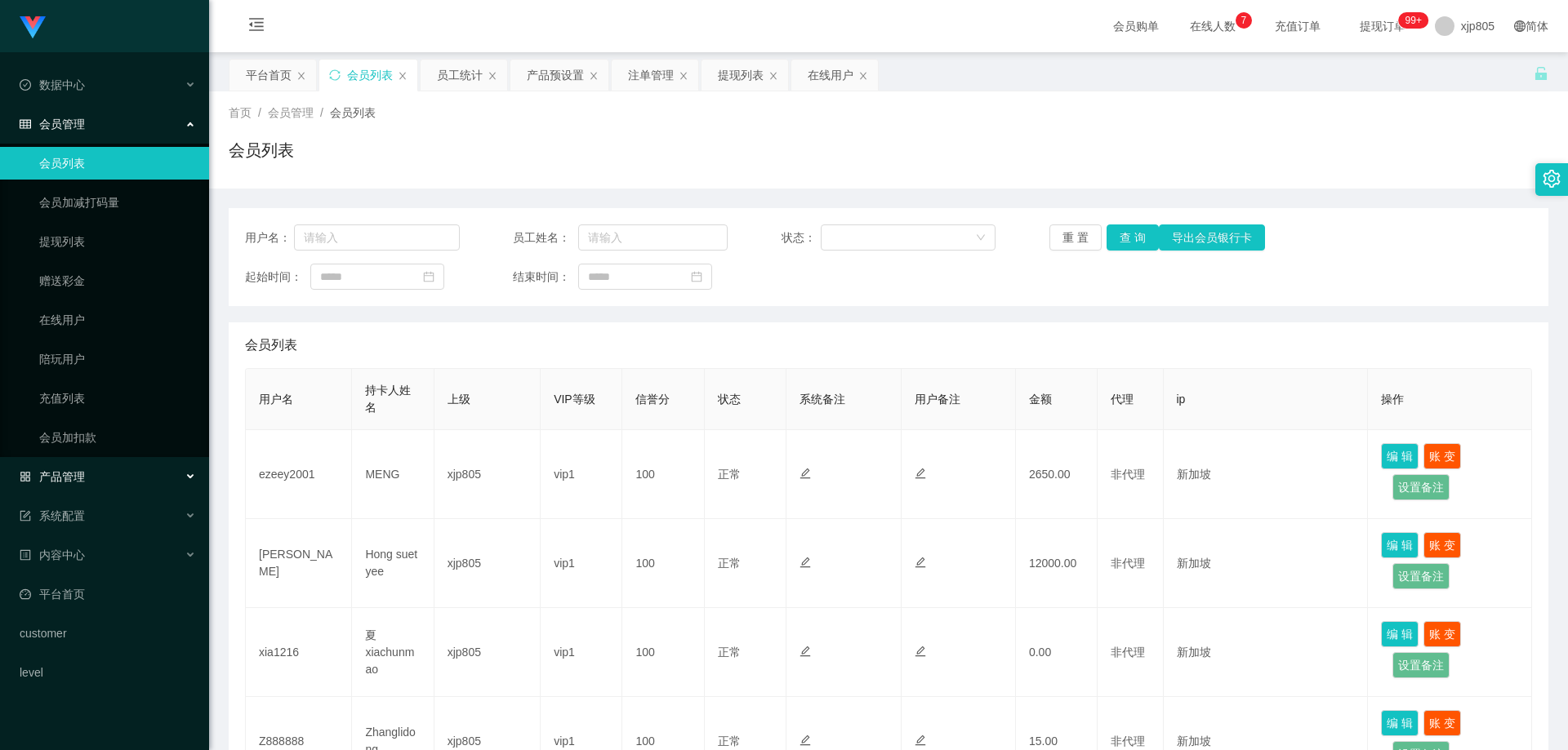
click at [89, 466] on div "产品管理" at bounding box center [104, 476] width 209 height 32
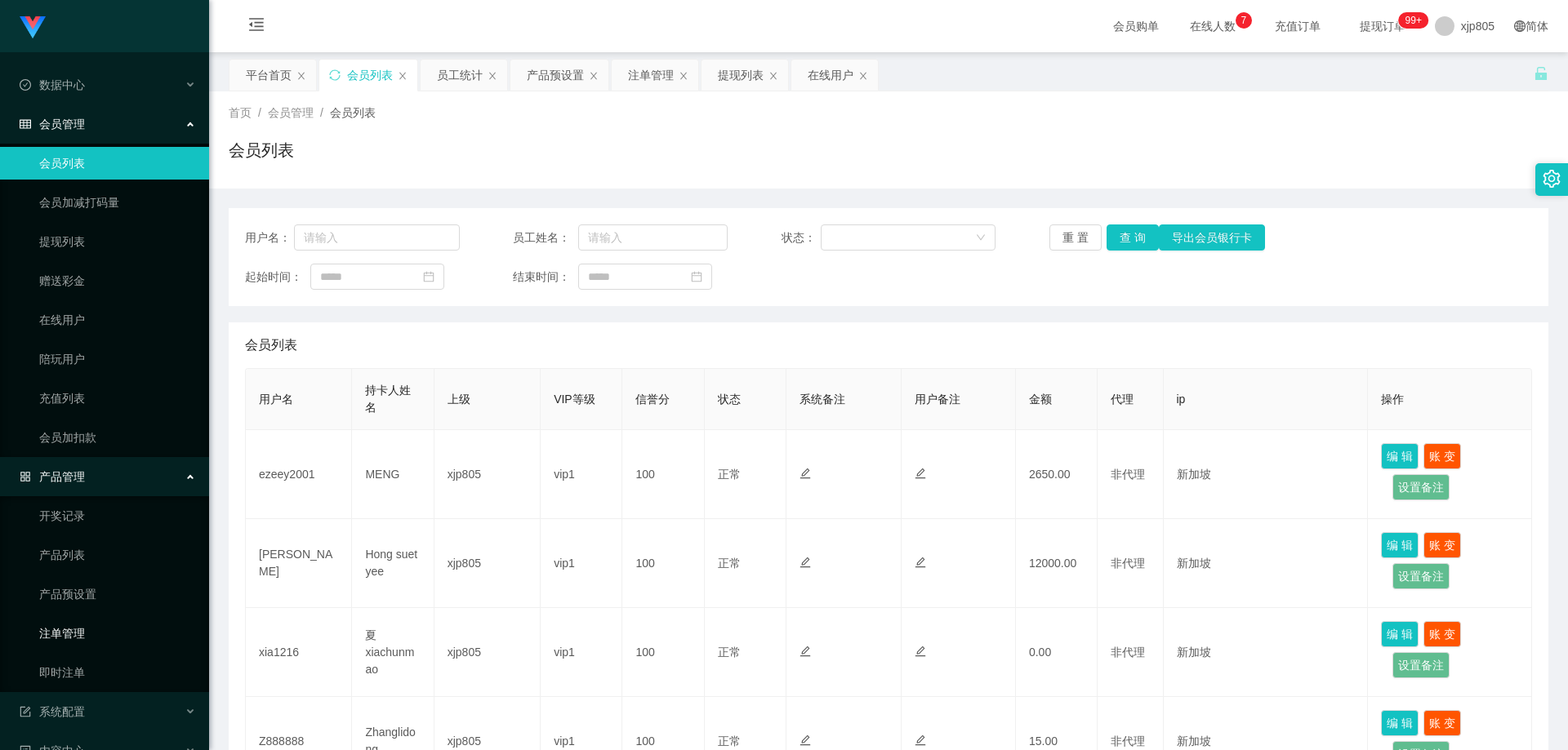
click at [96, 631] on link "注单管理" at bounding box center [118, 632] width 157 height 32
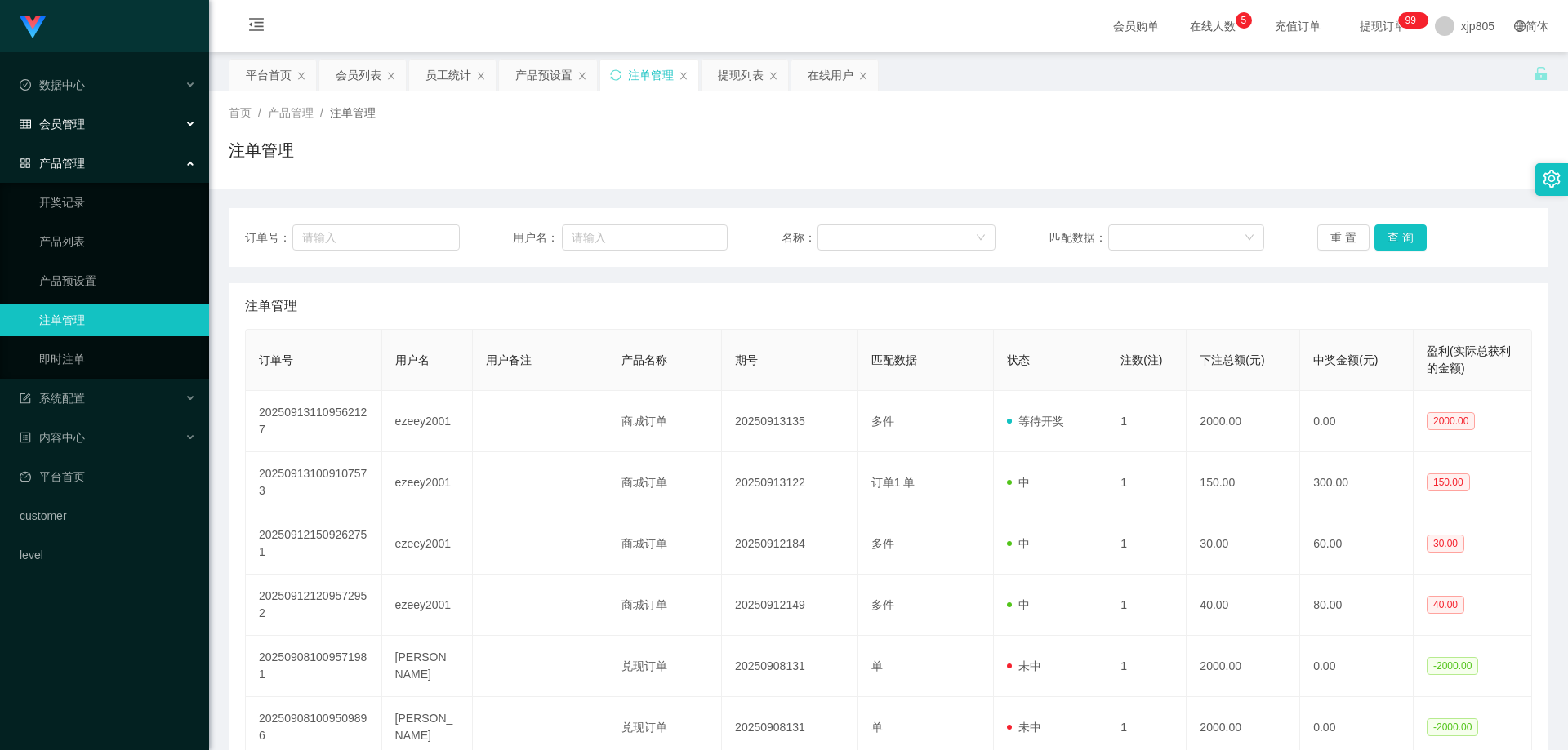
click at [87, 128] on div "会员管理" at bounding box center [104, 124] width 209 height 32
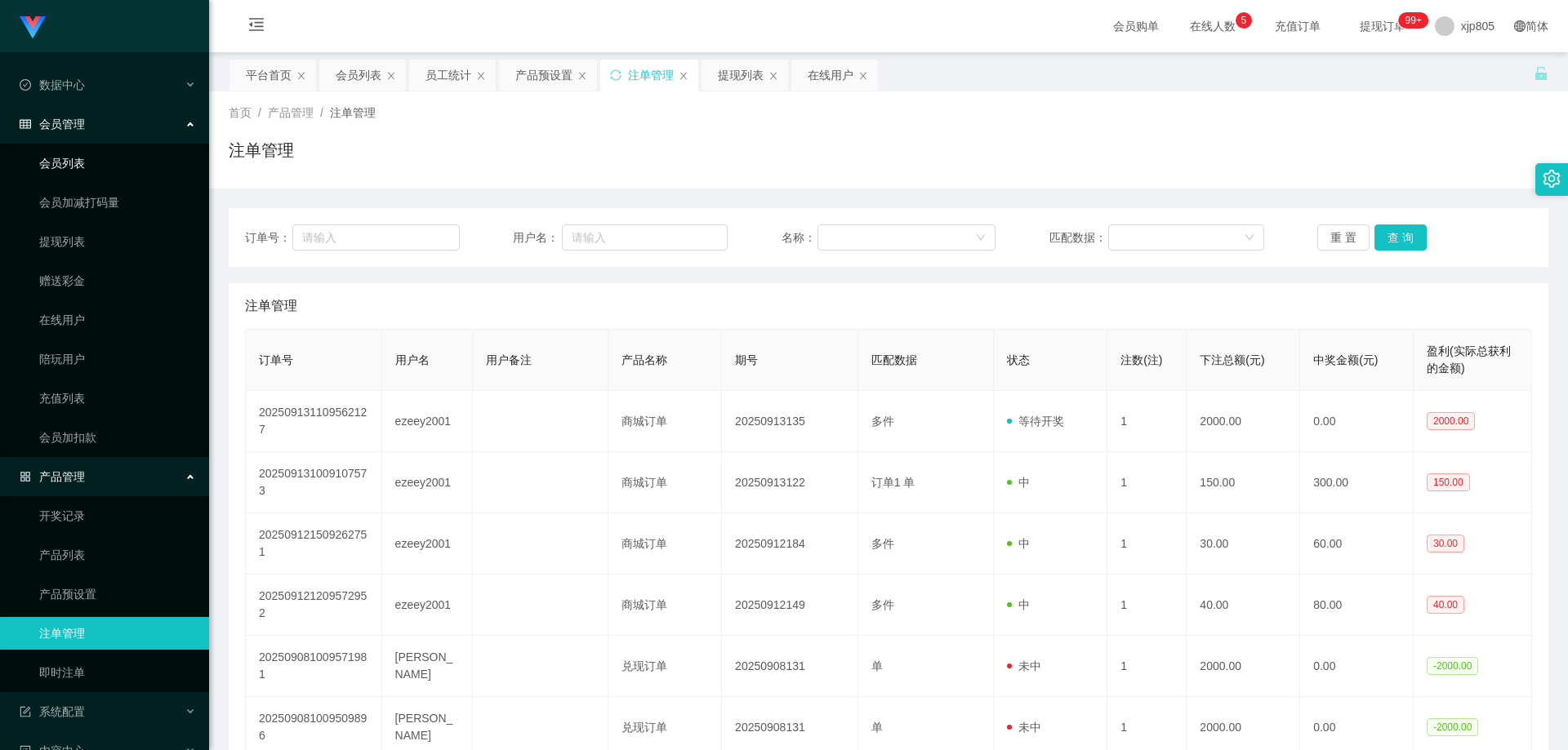
drag, startPoint x: 66, startPoint y: 168, endPoint x: 87, endPoint y: 177, distance: 22.8
click at [68, 168] on link "会员列表" at bounding box center [118, 162] width 157 height 32
